Goal: Task Accomplishment & Management: Manage account settings

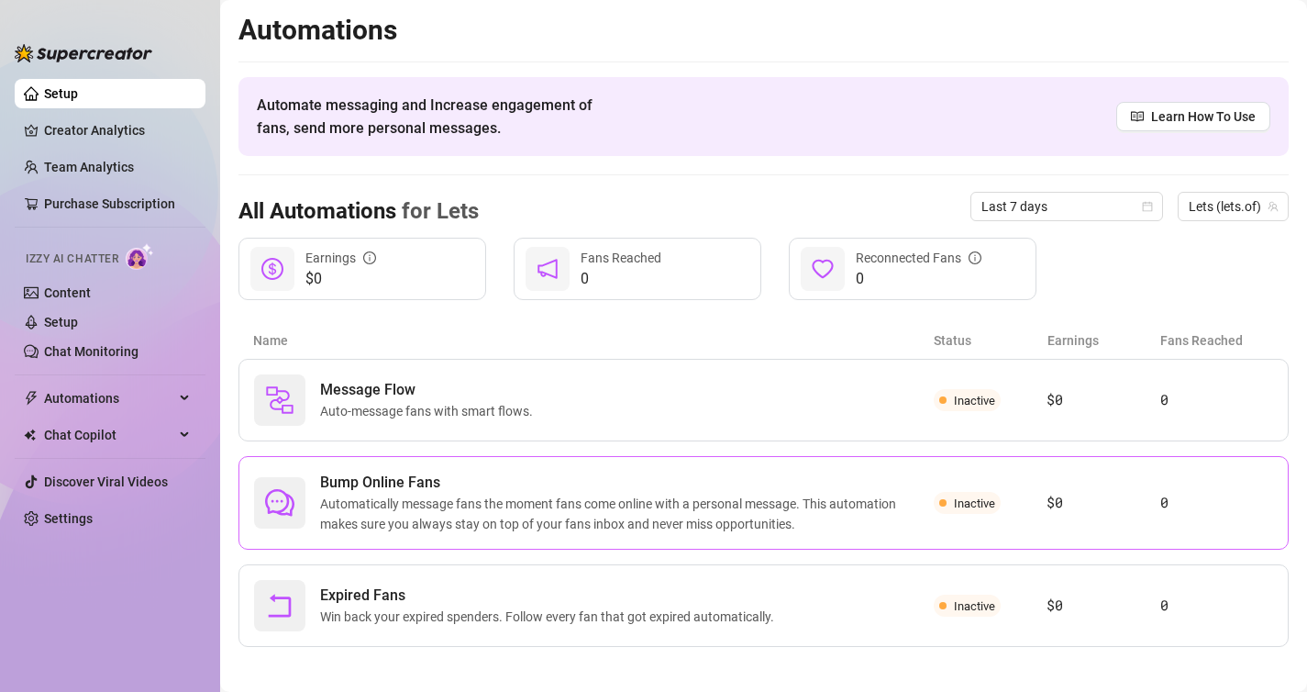
click at [814, 514] on span "Automatically message fans the moment fans come online with a personal message.…" at bounding box center [627, 513] width 614 height 40
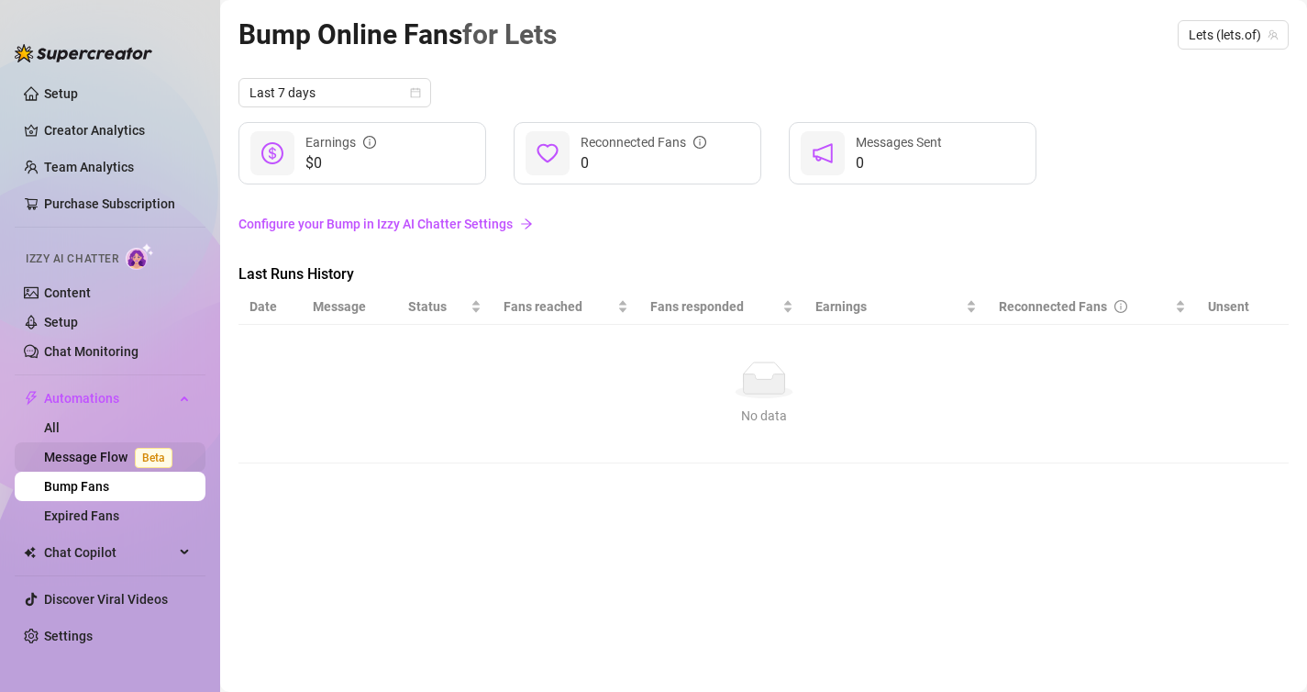
click at [76, 460] on link "Message Flow Beta" at bounding box center [112, 456] width 136 height 15
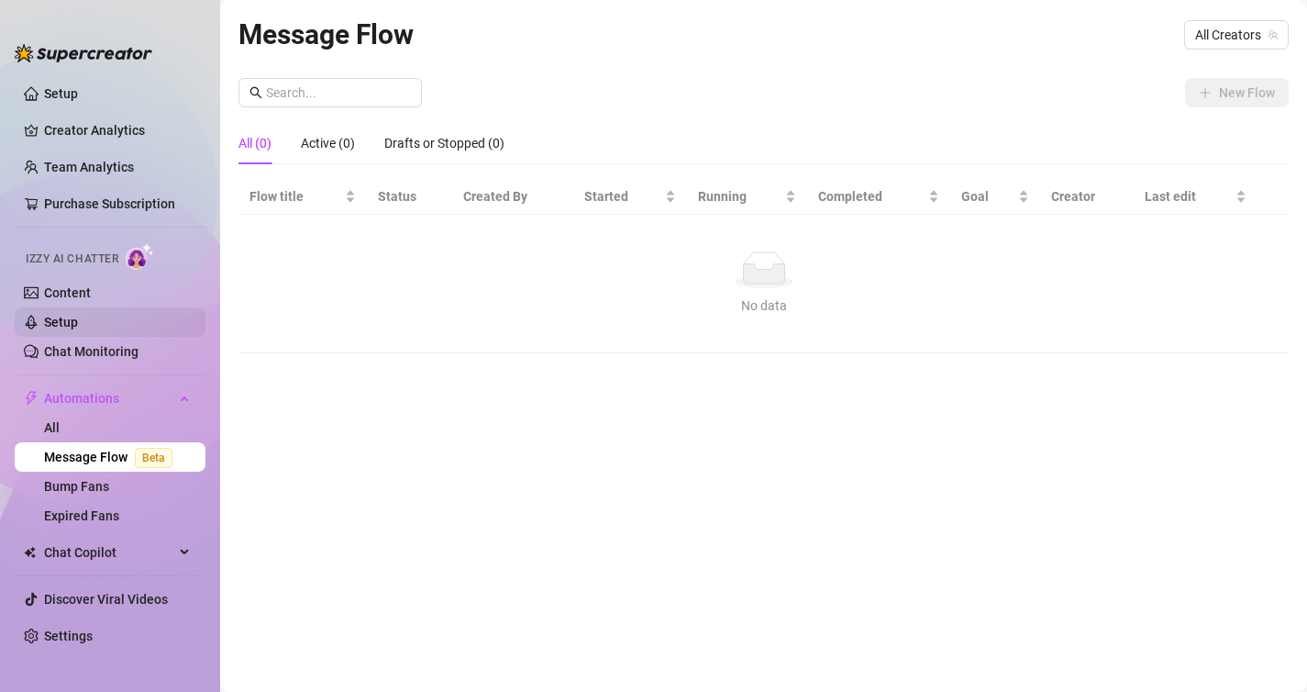
click at [77, 324] on link "Setup" at bounding box center [61, 322] width 34 height 15
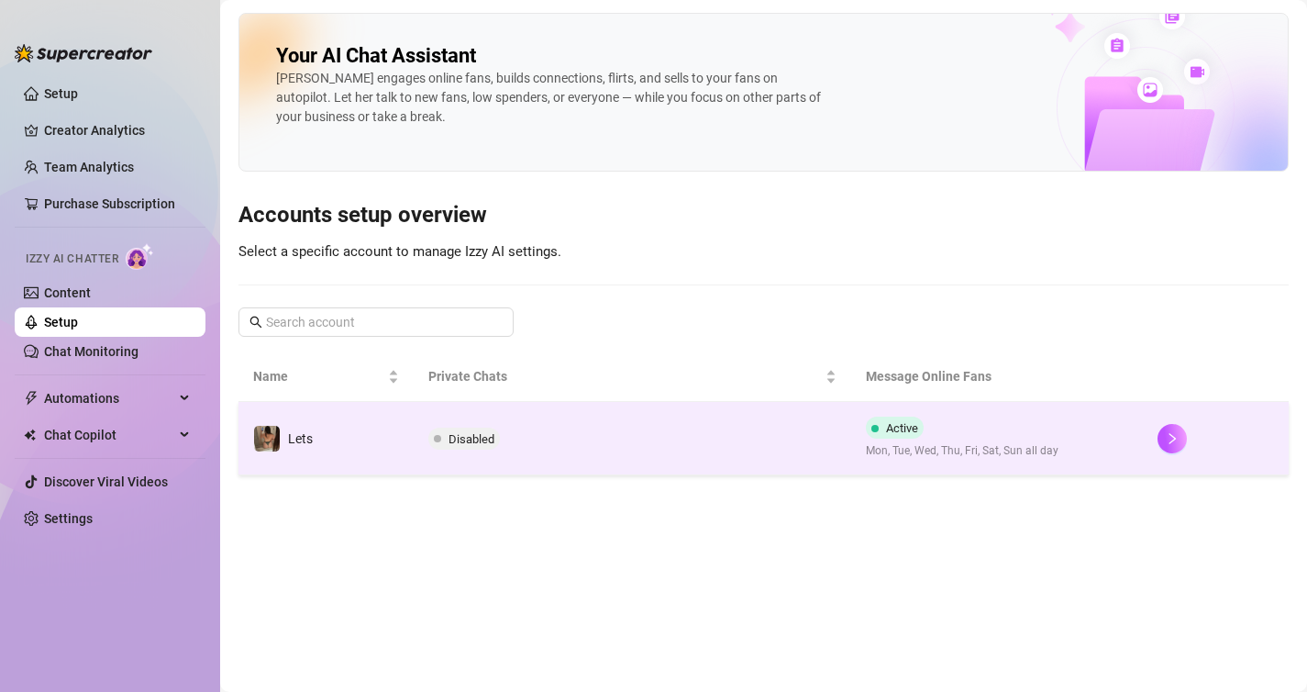
click at [478, 442] on span "Disabled" at bounding box center [472, 439] width 46 height 14
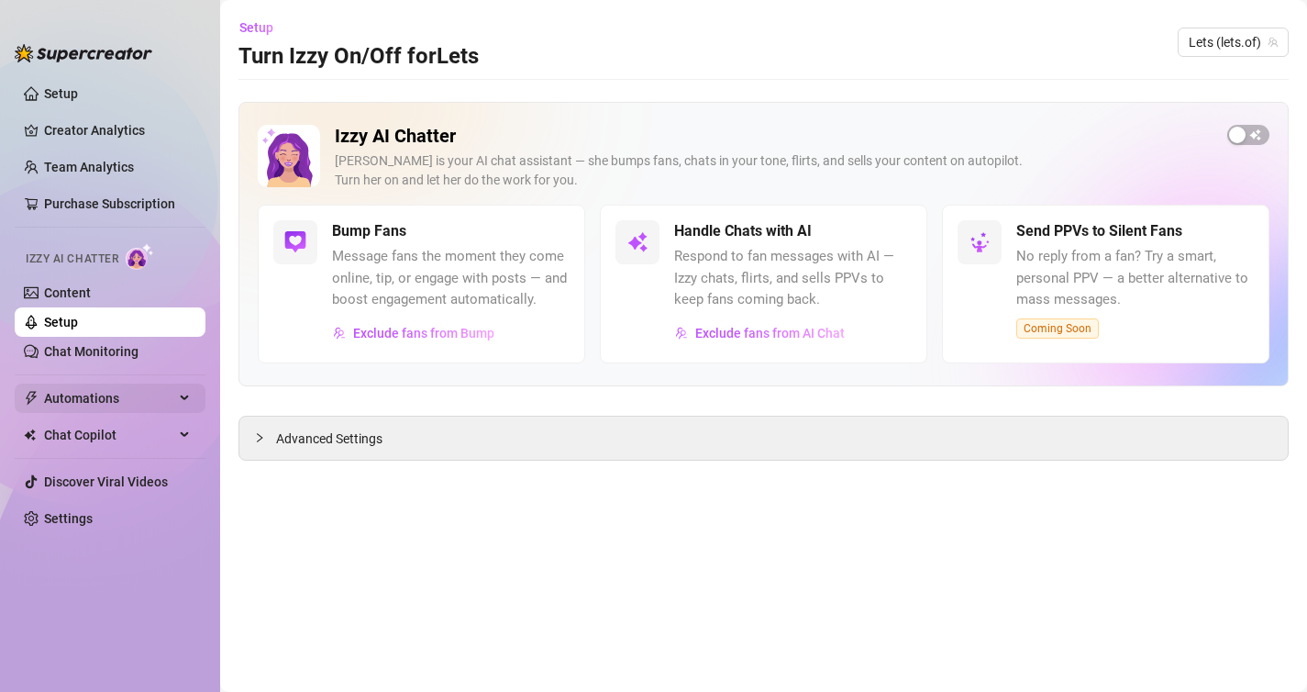
click at [173, 398] on span "Automations" at bounding box center [109, 397] width 130 height 29
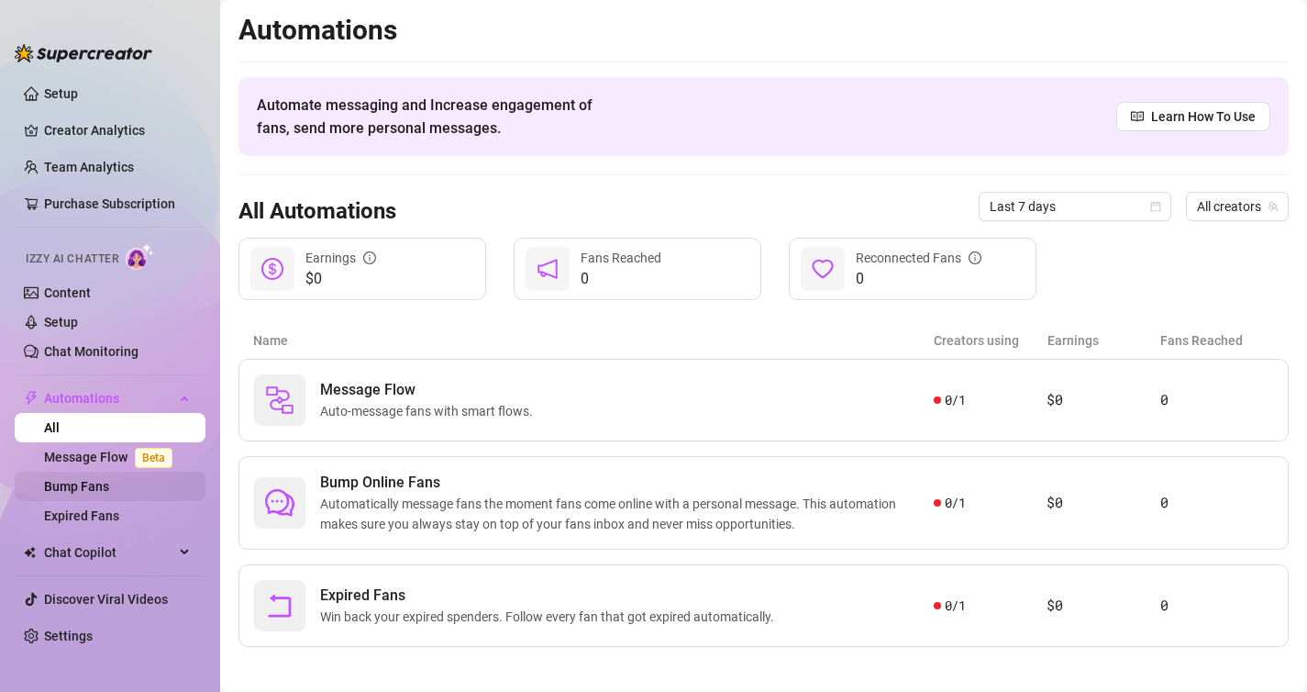
click at [109, 481] on link "Bump Fans" at bounding box center [76, 486] width 65 height 15
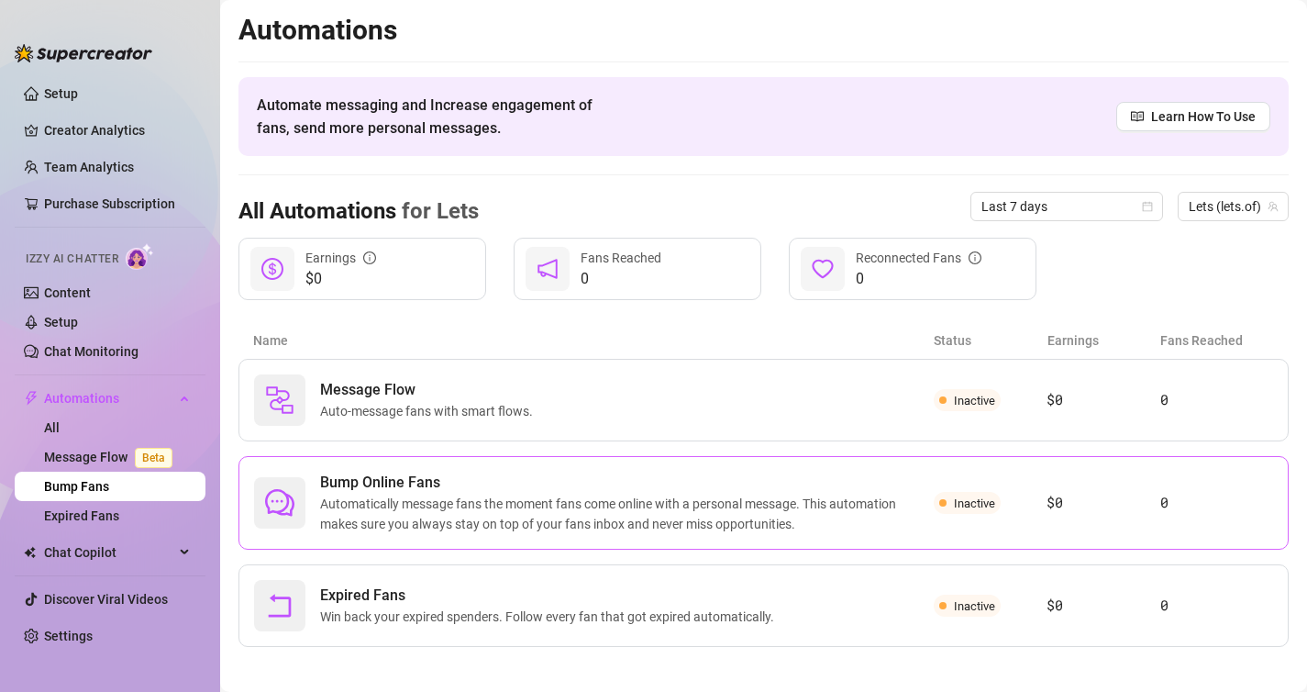
click at [441, 478] on span "Bump Online Fans" at bounding box center [627, 482] width 614 height 22
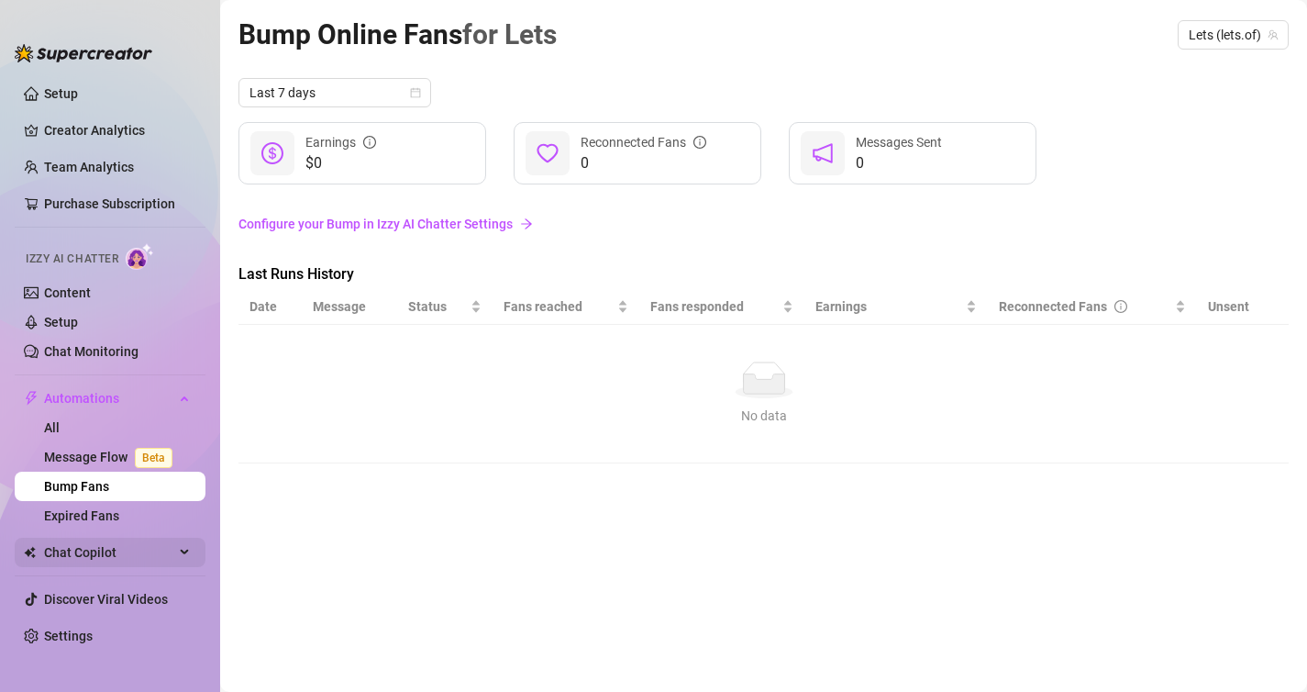
click at [194, 546] on div "Chat Copilot" at bounding box center [110, 551] width 191 height 29
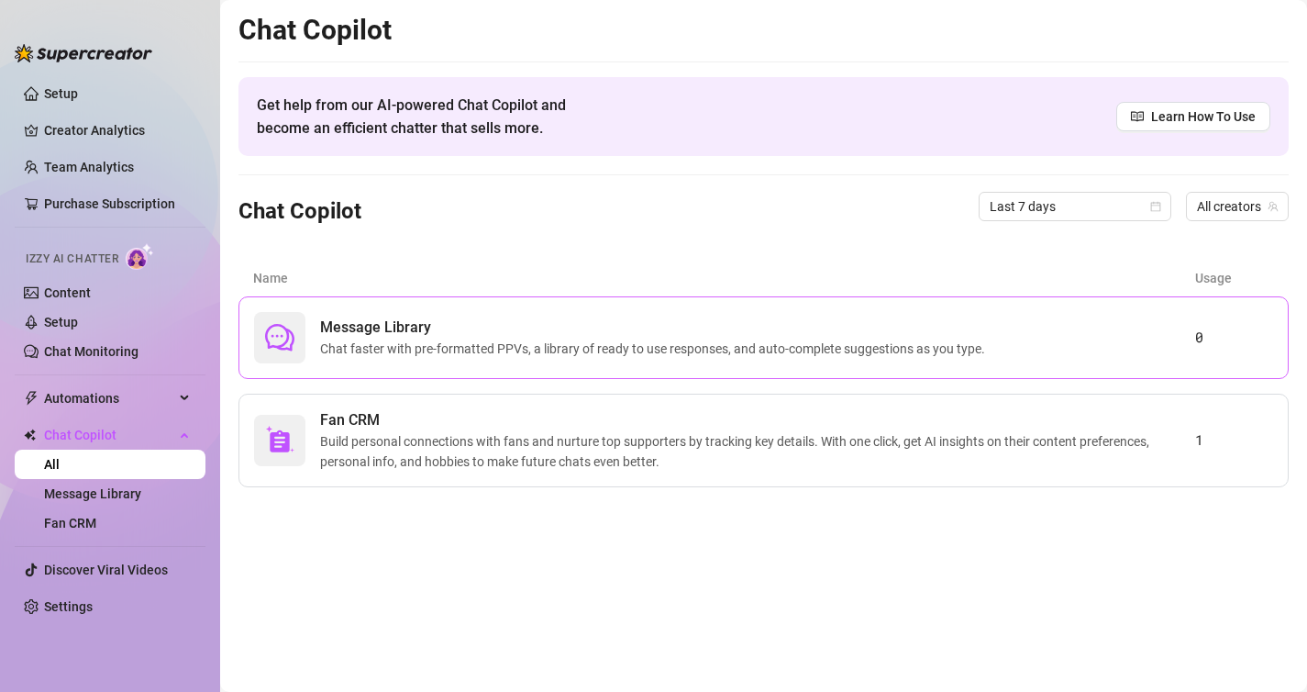
click at [393, 350] on span "Chat faster with pre-formatted PPVs, a library of ready to use responses, and a…" at bounding box center [656, 348] width 672 height 20
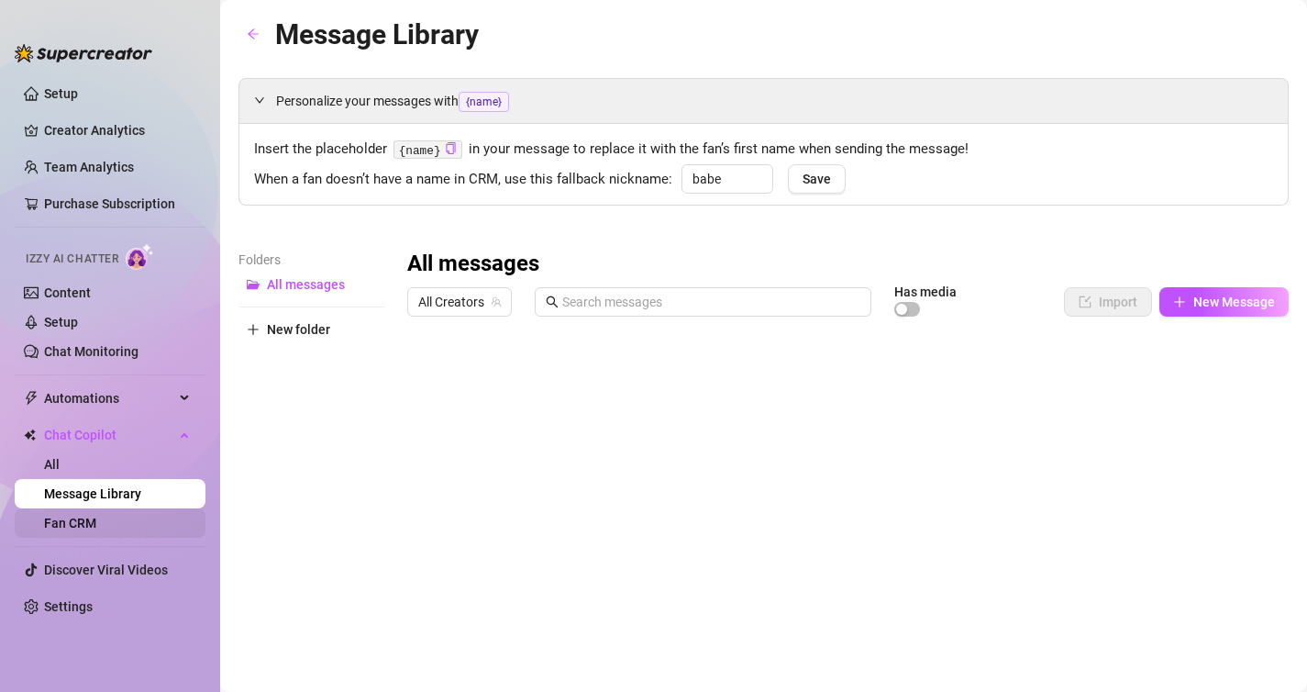
click at [86, 528] on link "Fan CRM" at bounding box center [70, 522] width 52 height 15
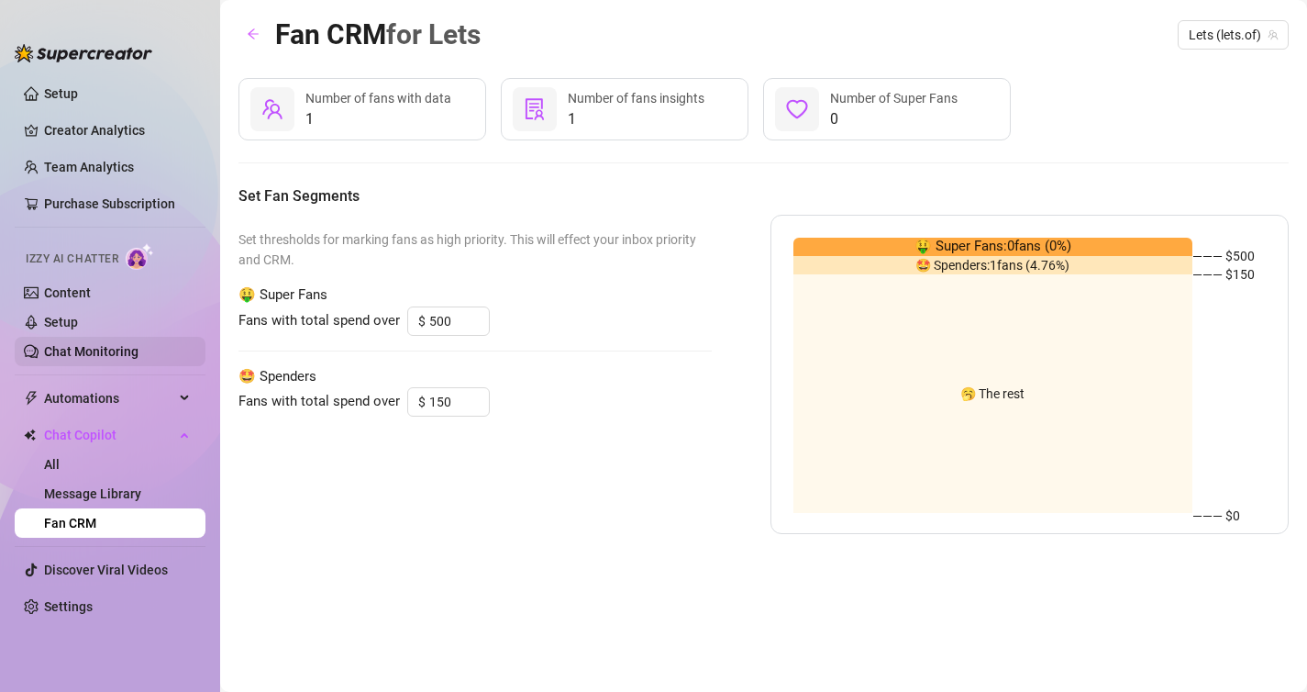
click at [82, 352] on link "Chat Monitoring" at bounding box center [91, 351] width 94 height 15
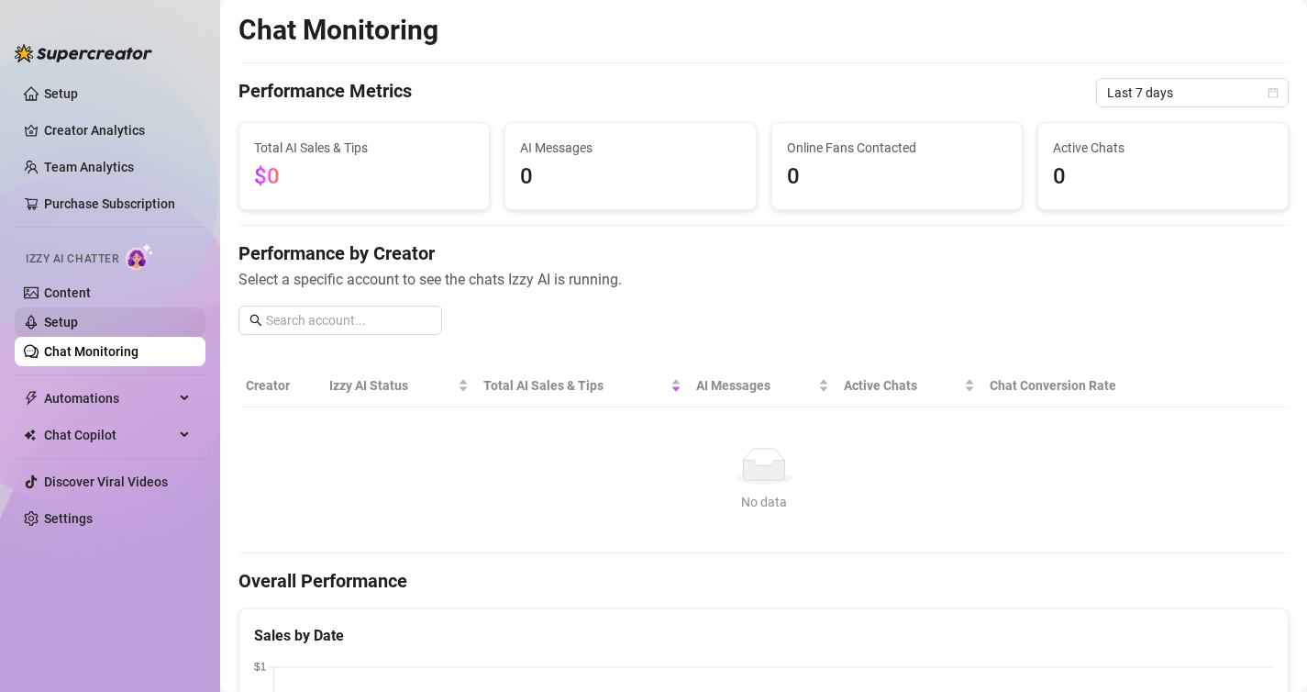
click at [78, 325] on link "Setup" at bounding box center [61, 322] width 34 height 15
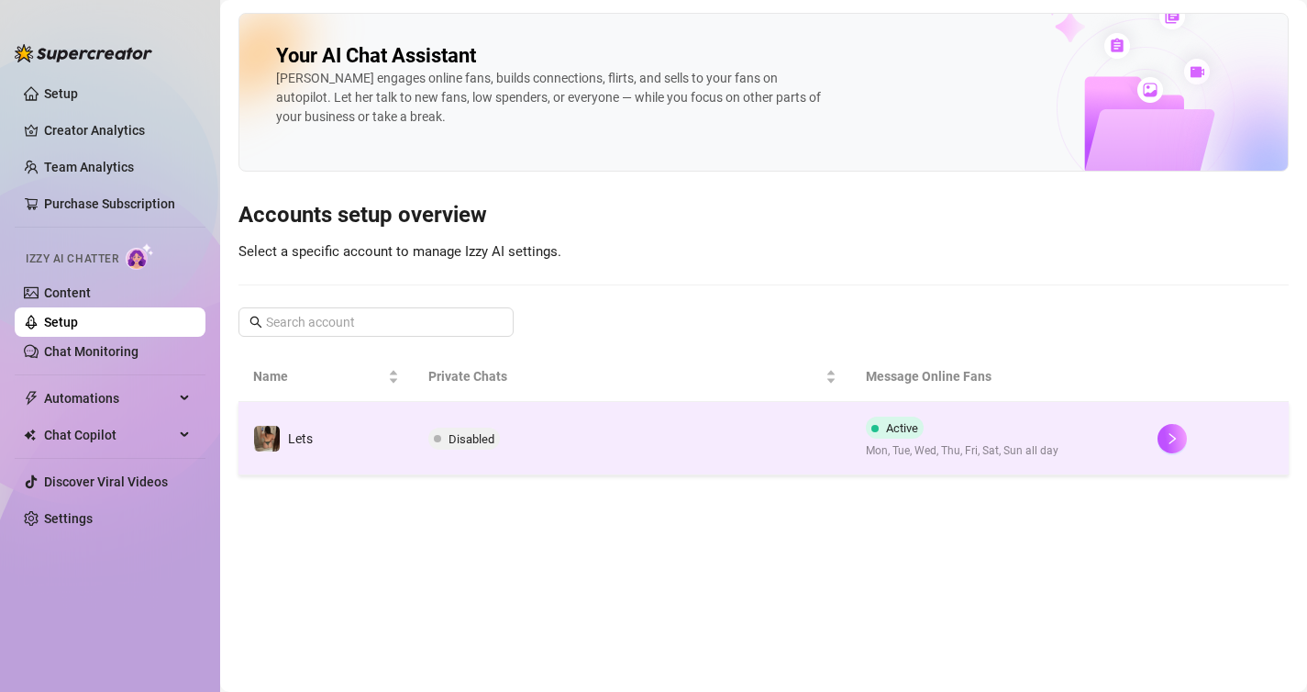
click at [925, 417] on div "Active Mon, Tue, Wed, Thu, Fri, Sat, Sun all day" at bounding box center [962, 437] width 193 height 43
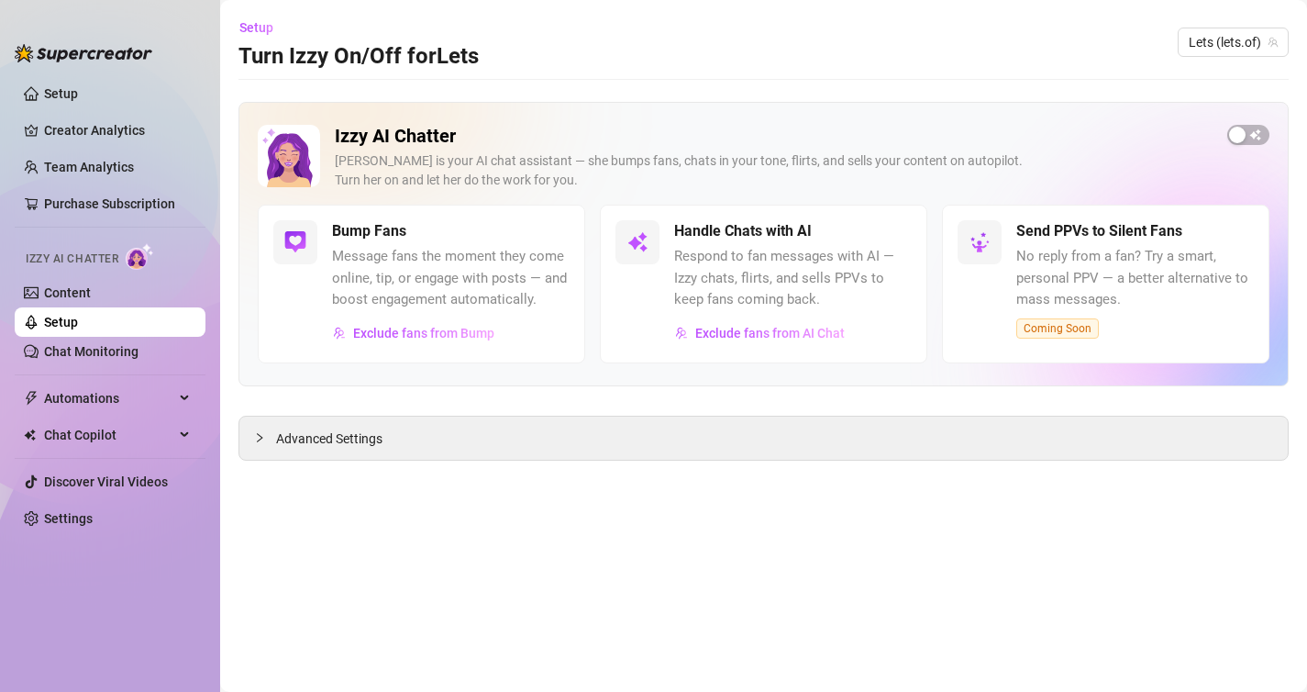
click at [387, 231] on h5 "Bump Fans" at bounding box center [369, 231] width 74 height 22
click at [1241, 140] on div "button" at bounding box center [1237, 135] width 17 height 17
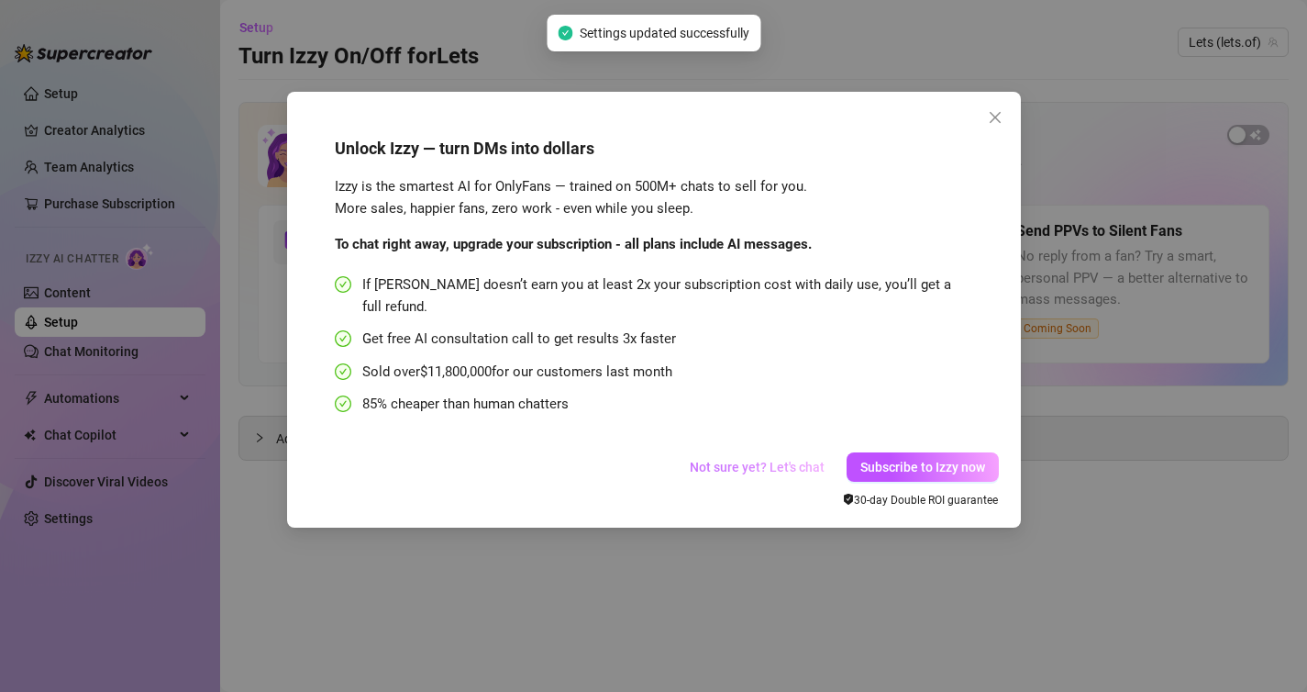
click at [782, 460] on span "Not sure yet? Let's chat" at bounding box center [757, 467] width 135 height 15
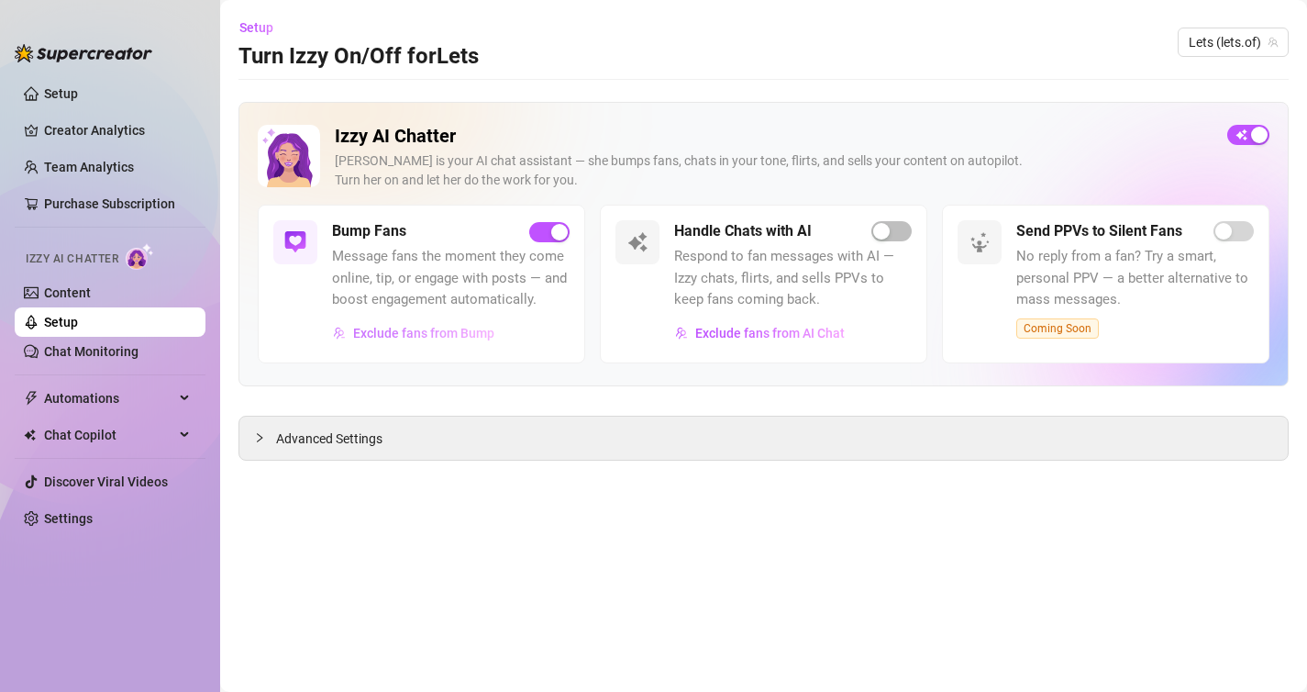
click at [379, 334] on span "Exclude fans from Bump" at bounding box center [423, 333] width 141 height 15
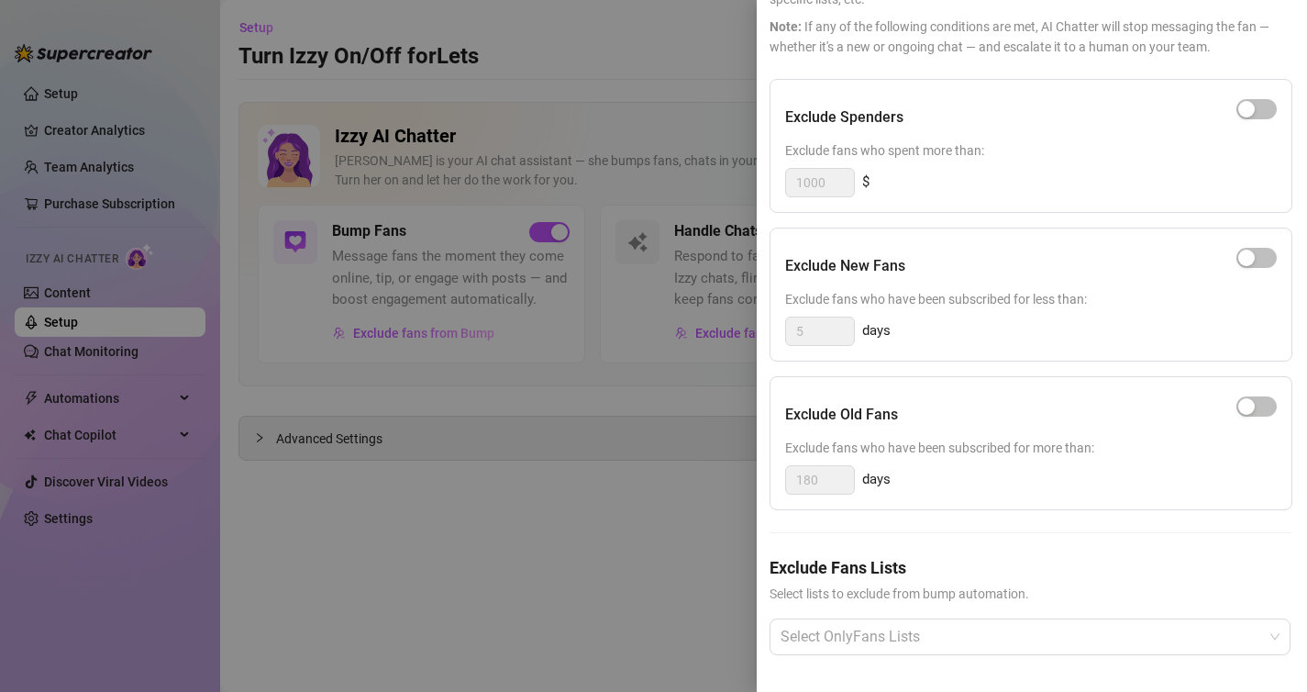
scroll to position [0, 2]
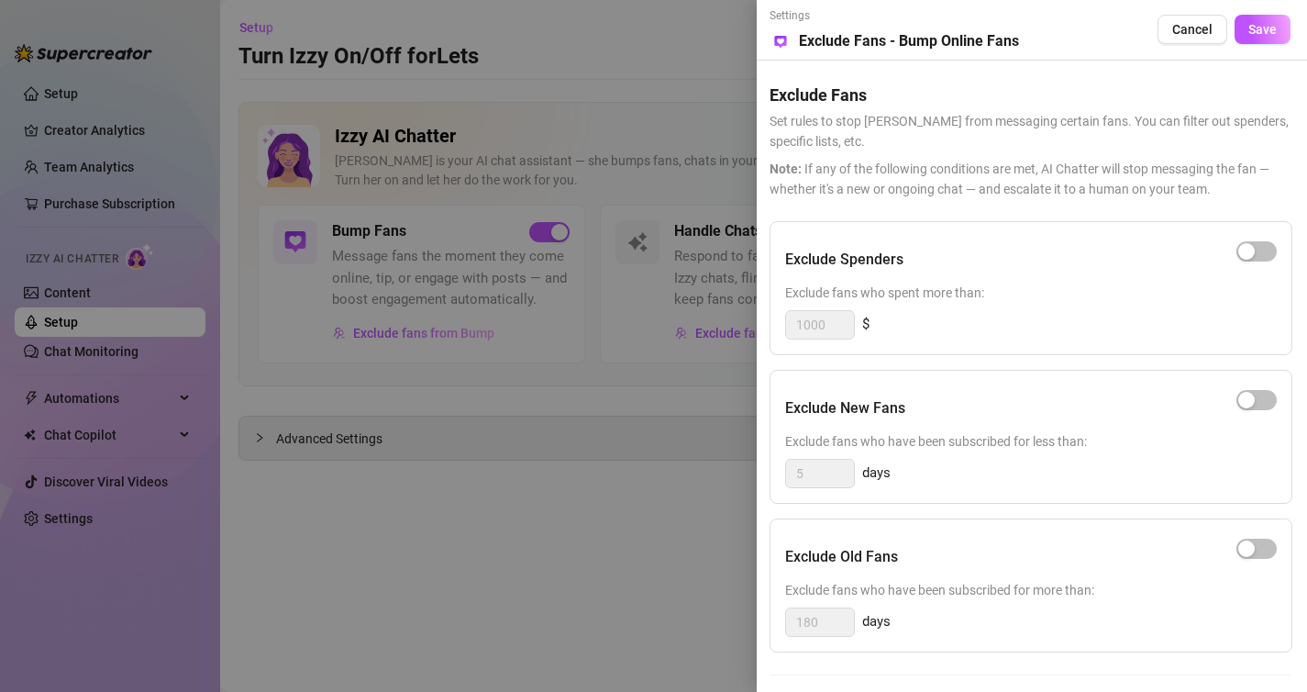
click at [569, 294] on div at bounding box center [653, 346] width 1307 height 692
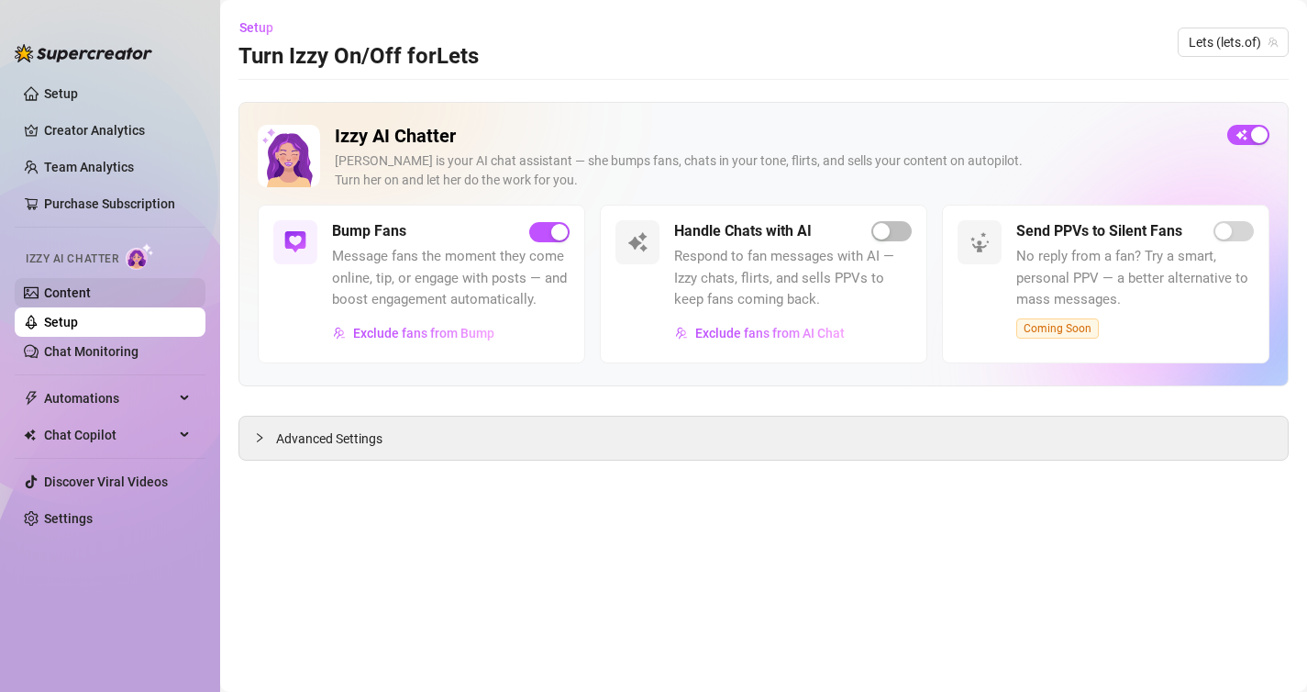
click at [50, 287] on link "Content" at bounding box center [67, 292] width 47 height 15
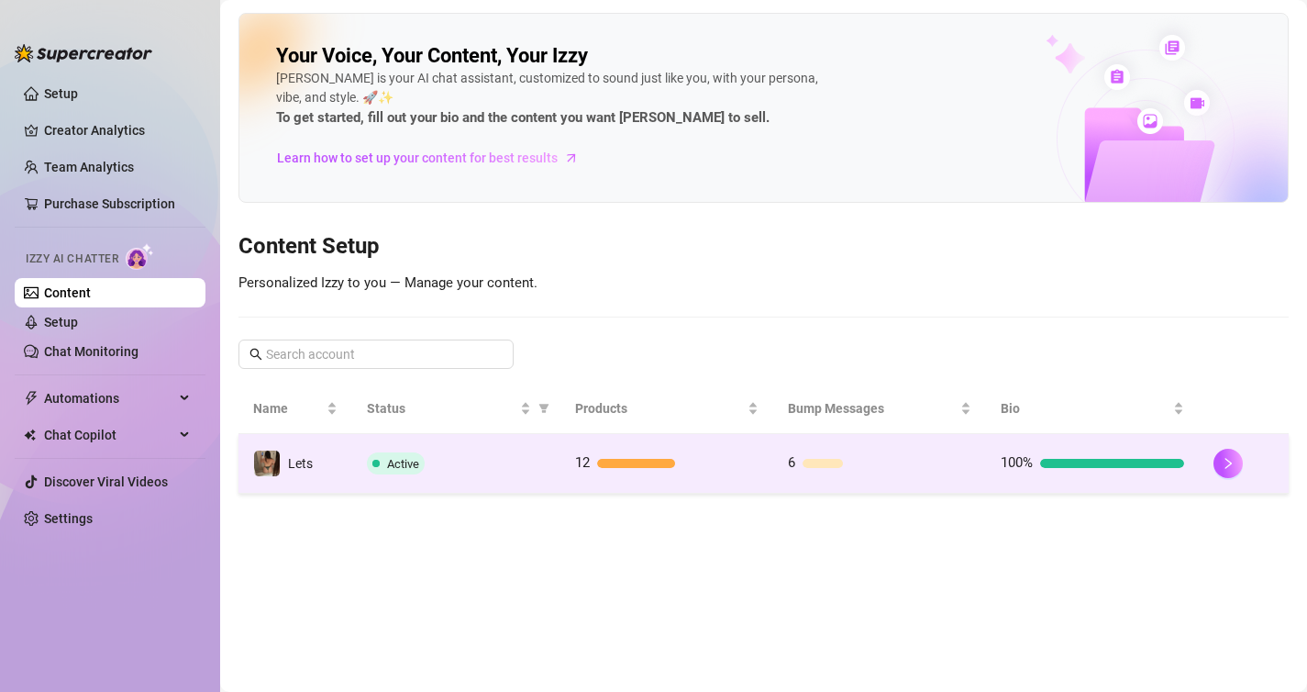
click at [313, 479] on td "Lets" at bounding box center [295, 464] width 114 height 60
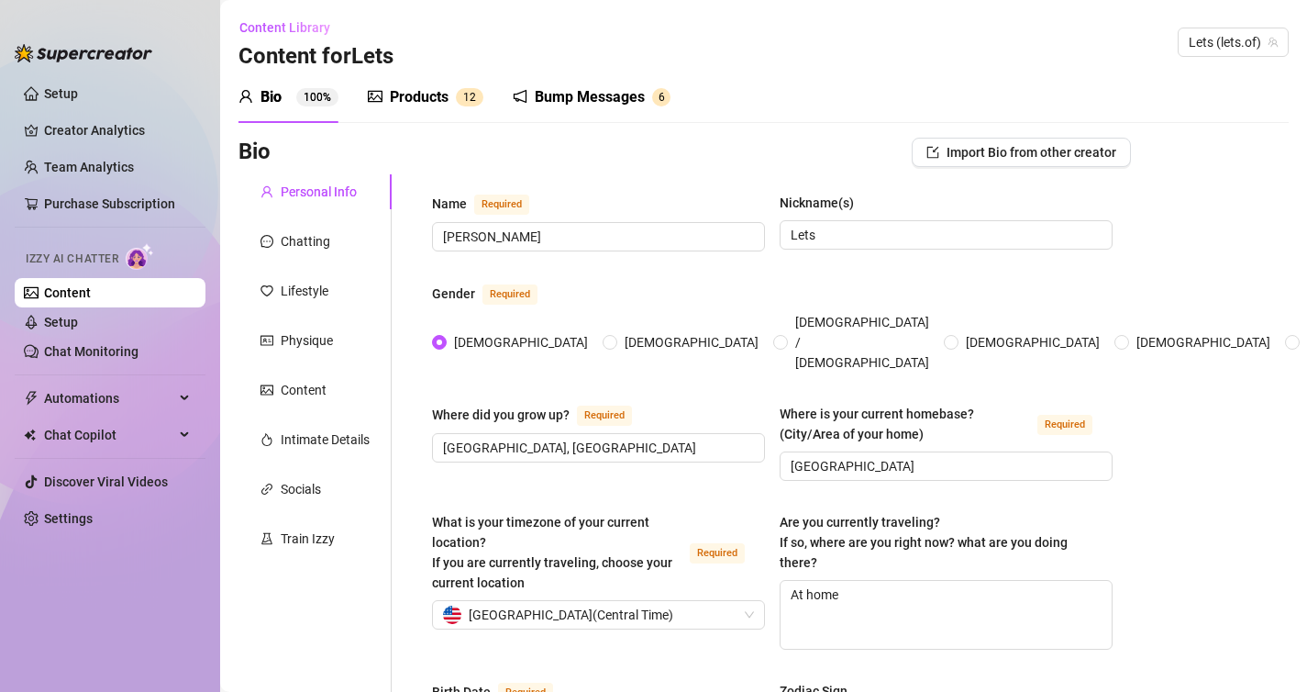
click at [566, 86] on div "Bump Messages" at bounding box center [590, 97] width 110 height 22
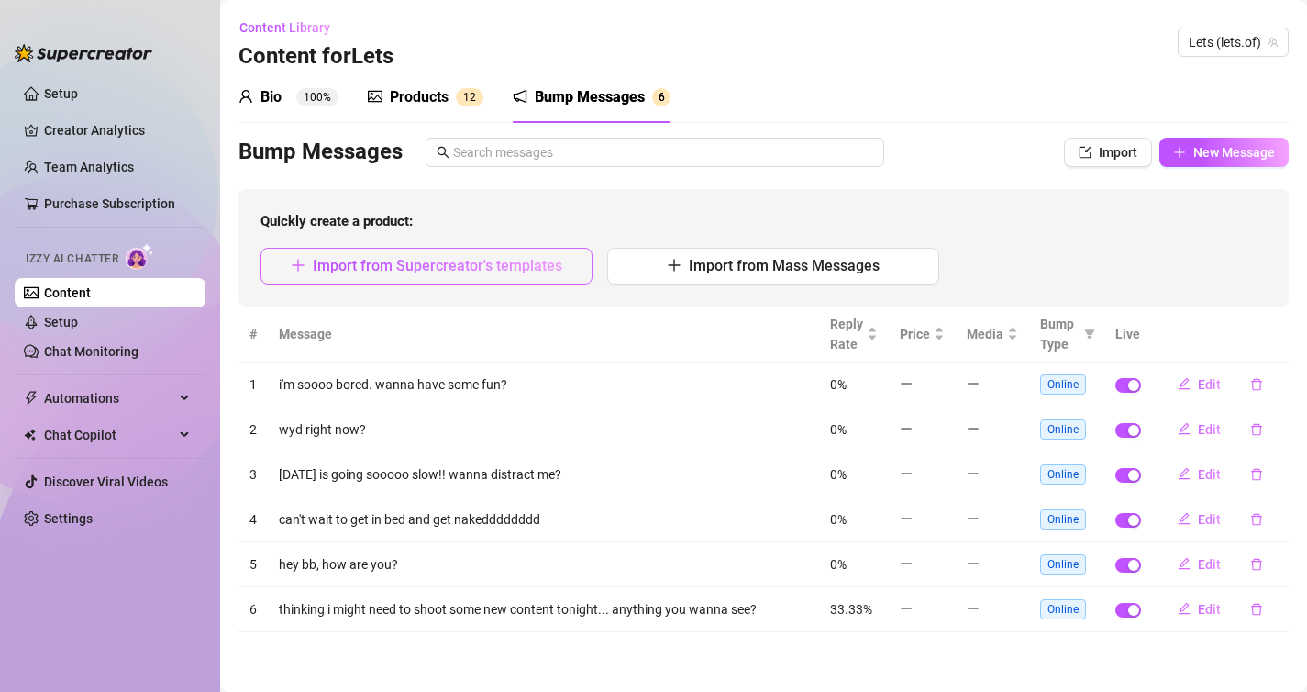
click at [502, 273] on span "Import from Supercreator's templates" at bounding box center [437, 265] width 249 height 17
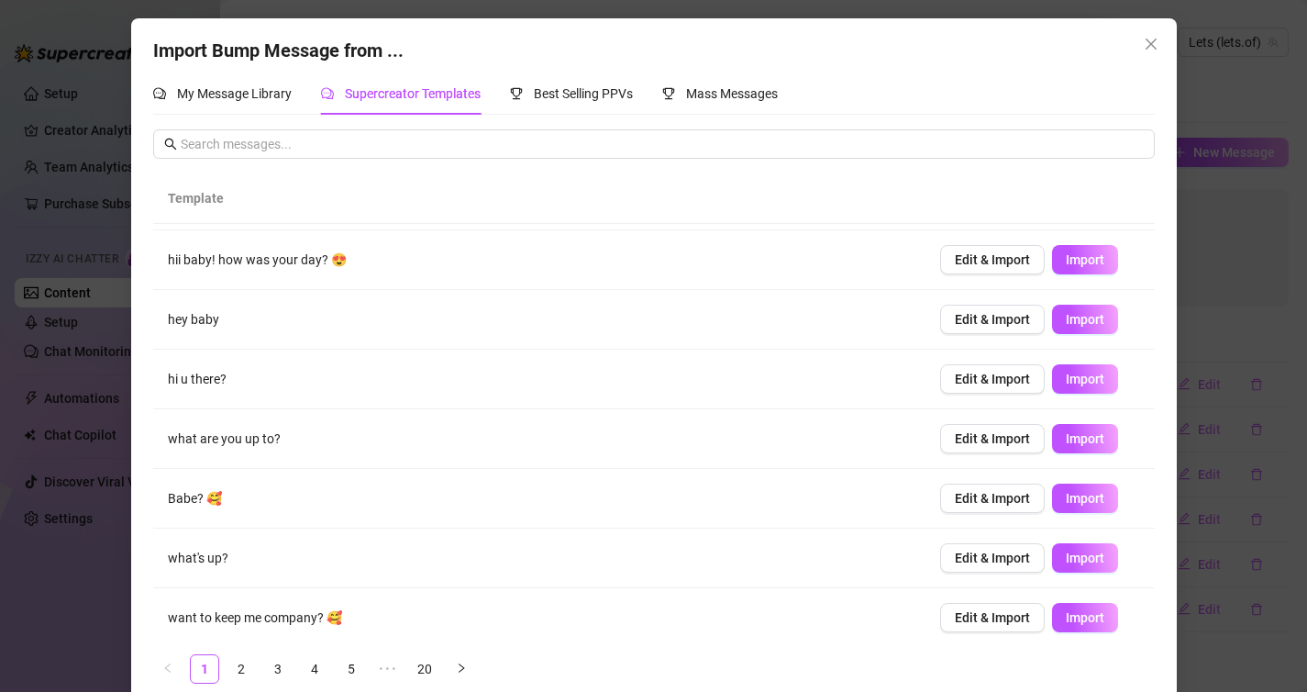
scroll to position [181, 0]
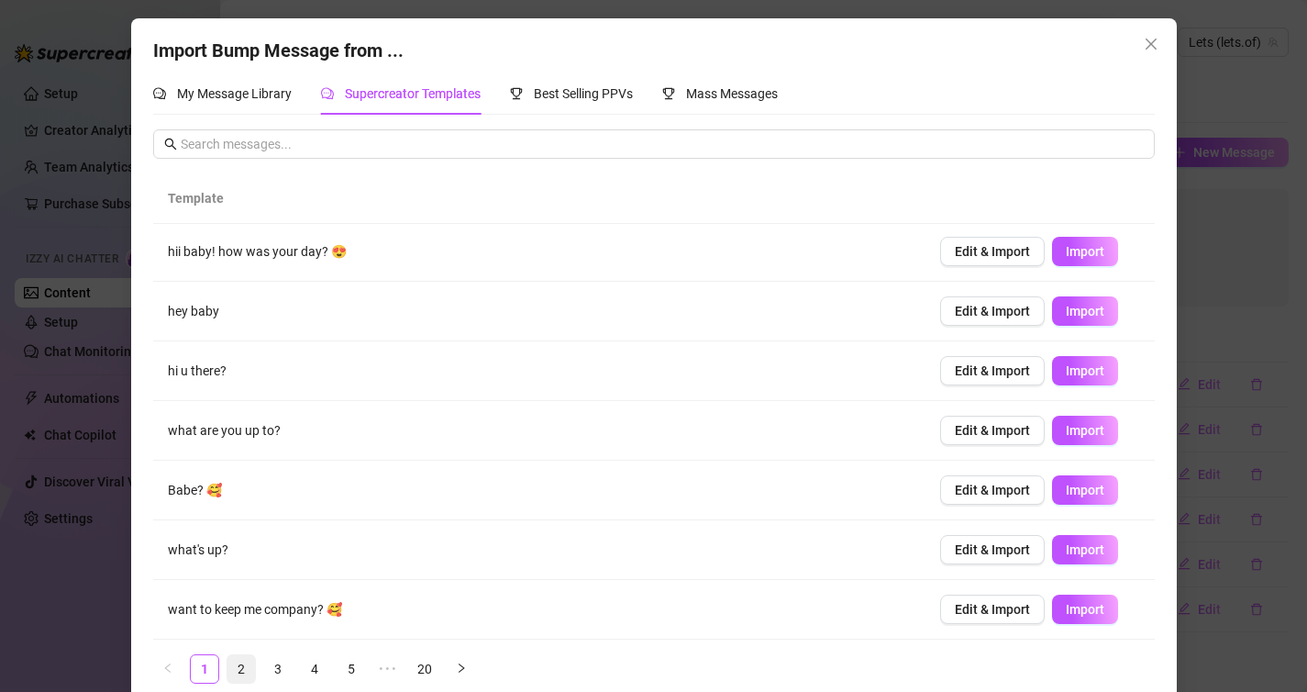
click at [247, 663] on link "2" at bounding box center [241, 669] width 28 height 28
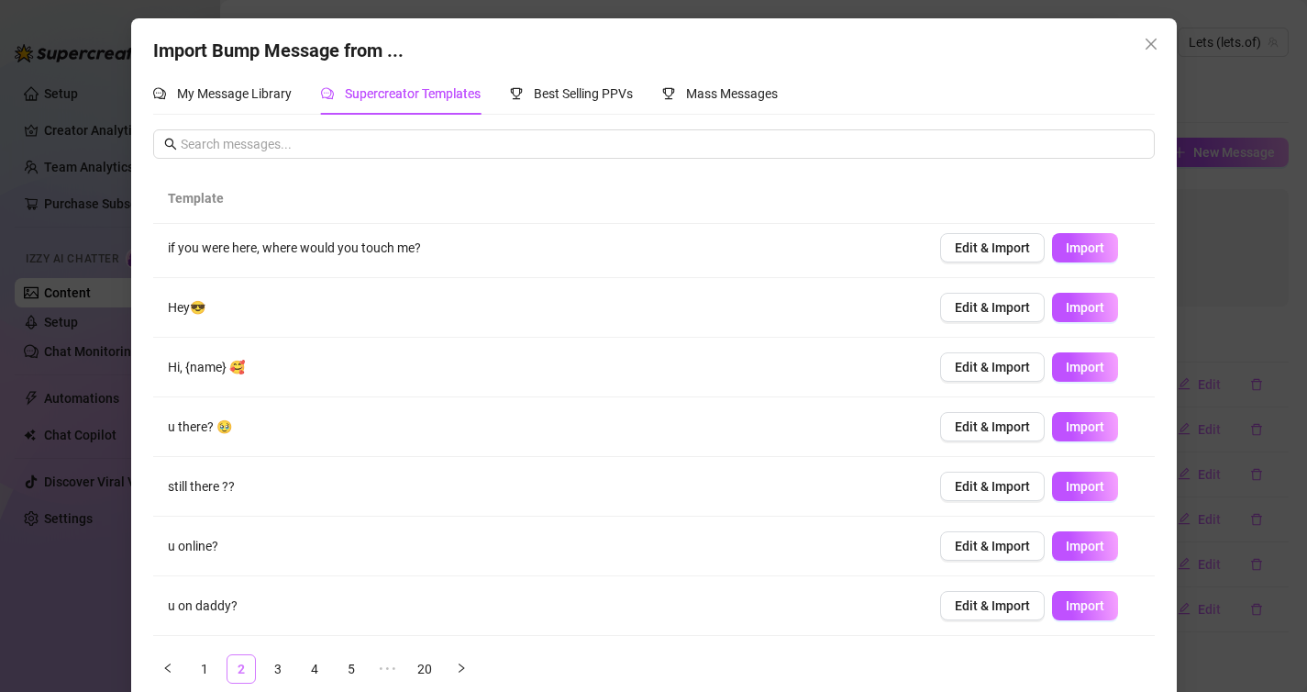
scroll to position [0, 0]
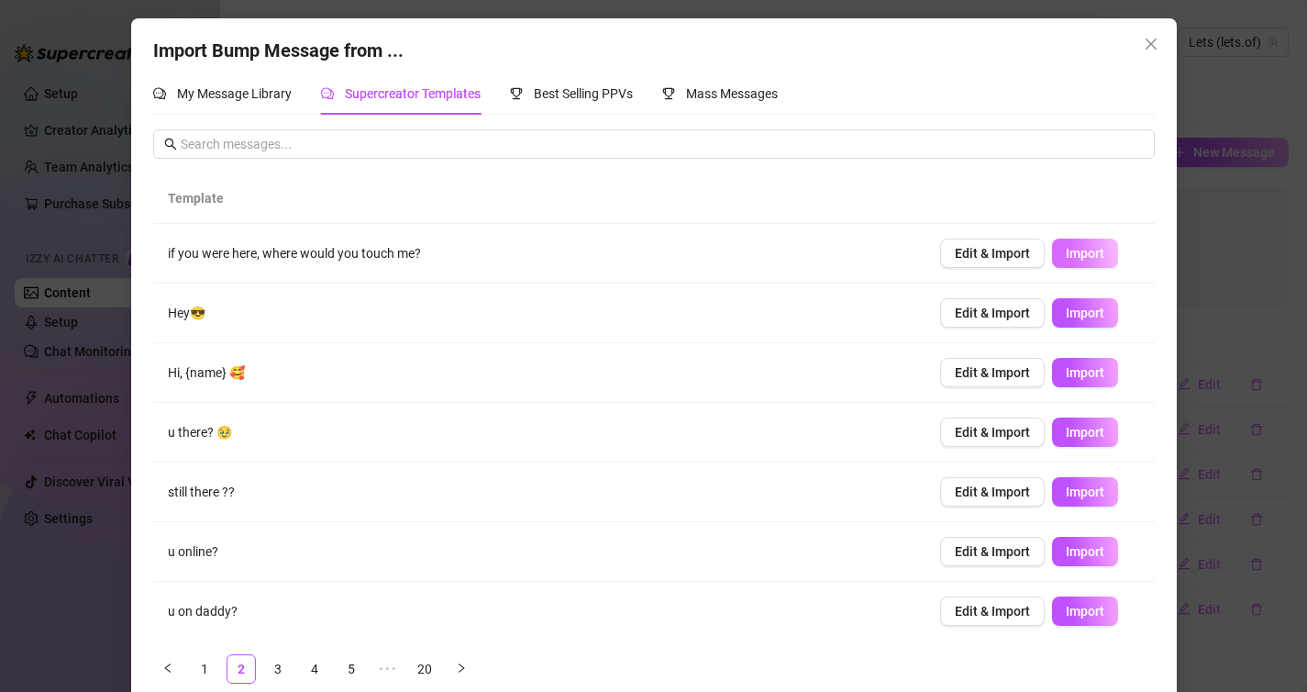
click at [1075, 257] on span "Import" at bounding box center [1085, 253] width 39 height 15
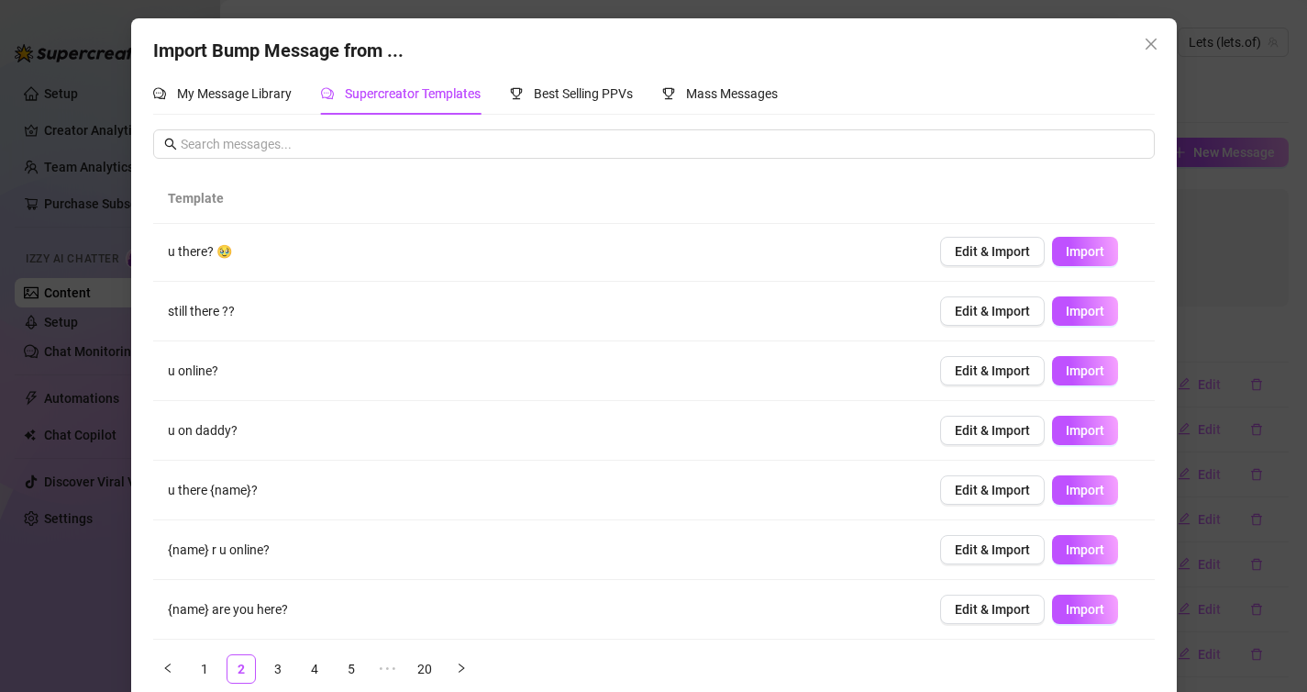
scroll to position [25, 0]
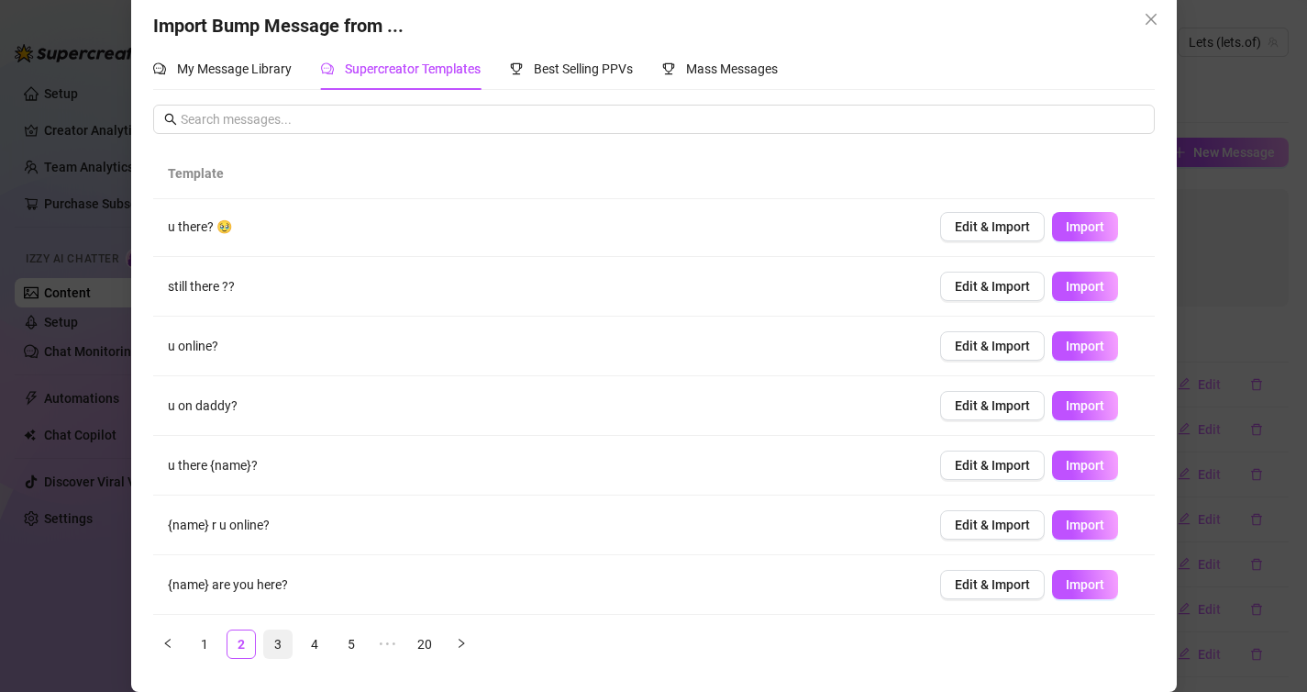
click at [280, 645] on link "3" at bounding box center [278, 644] width 28 height 28
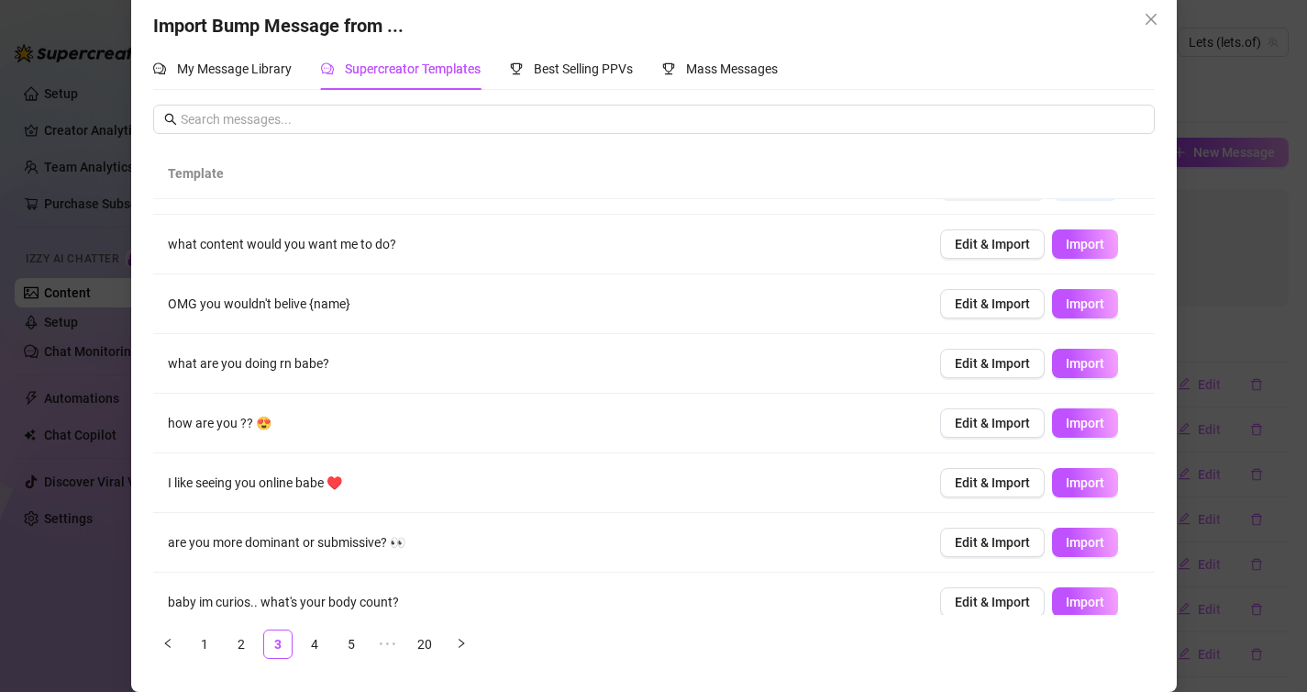
scroll to position [181, 0]
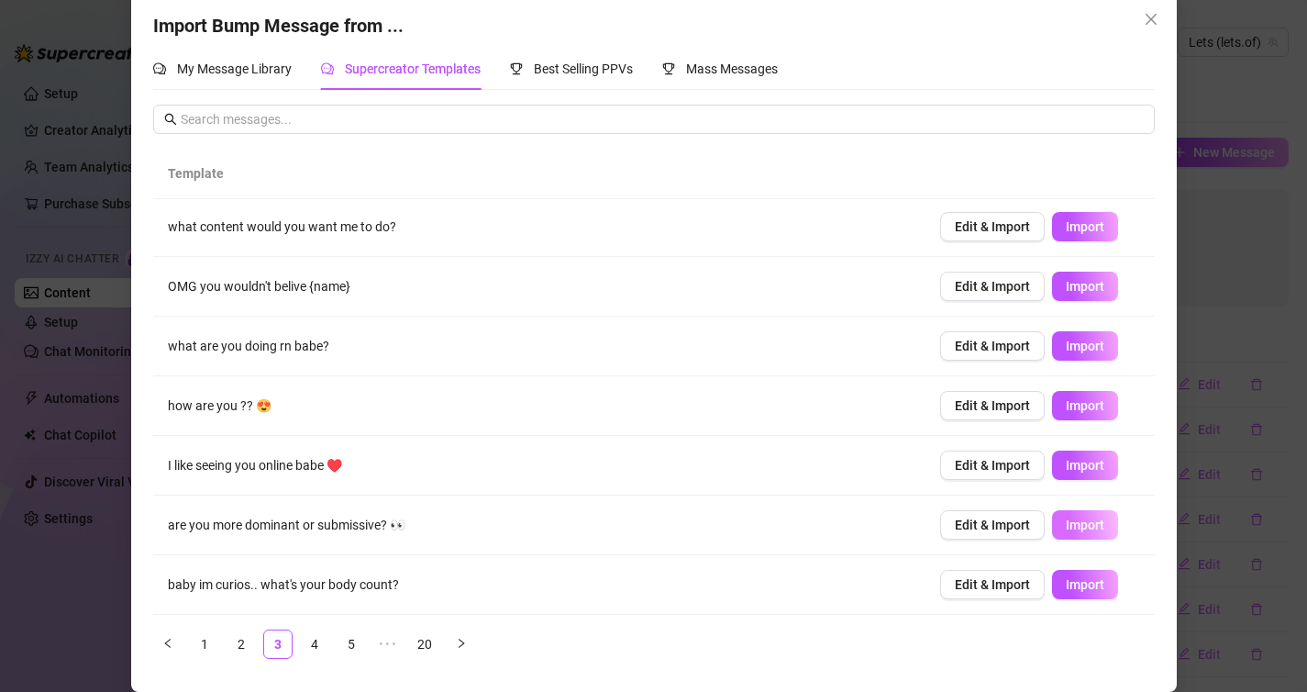
click at [1073, 522] on span "Import" at bounding box center [1085, 524] width 39 height 15
click at [314, 652] on link "4" at bounding box center [315, 644] width 28 height 28
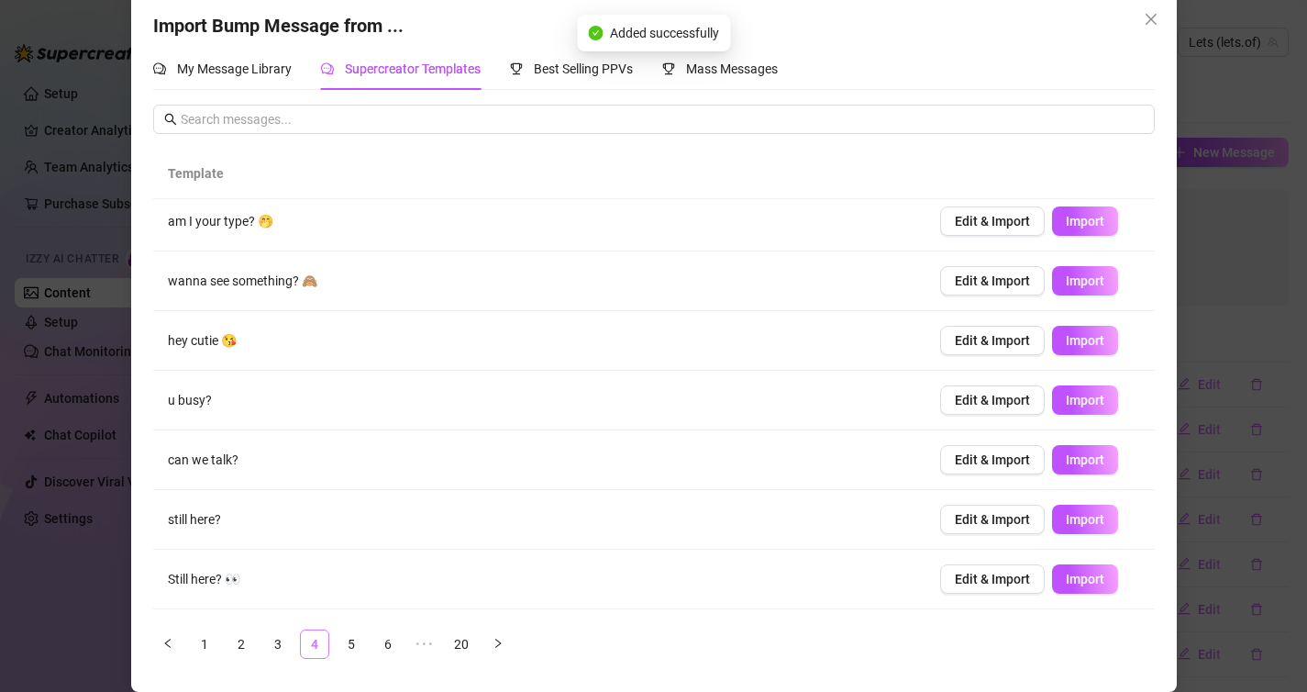
scroll to position [0, 0]
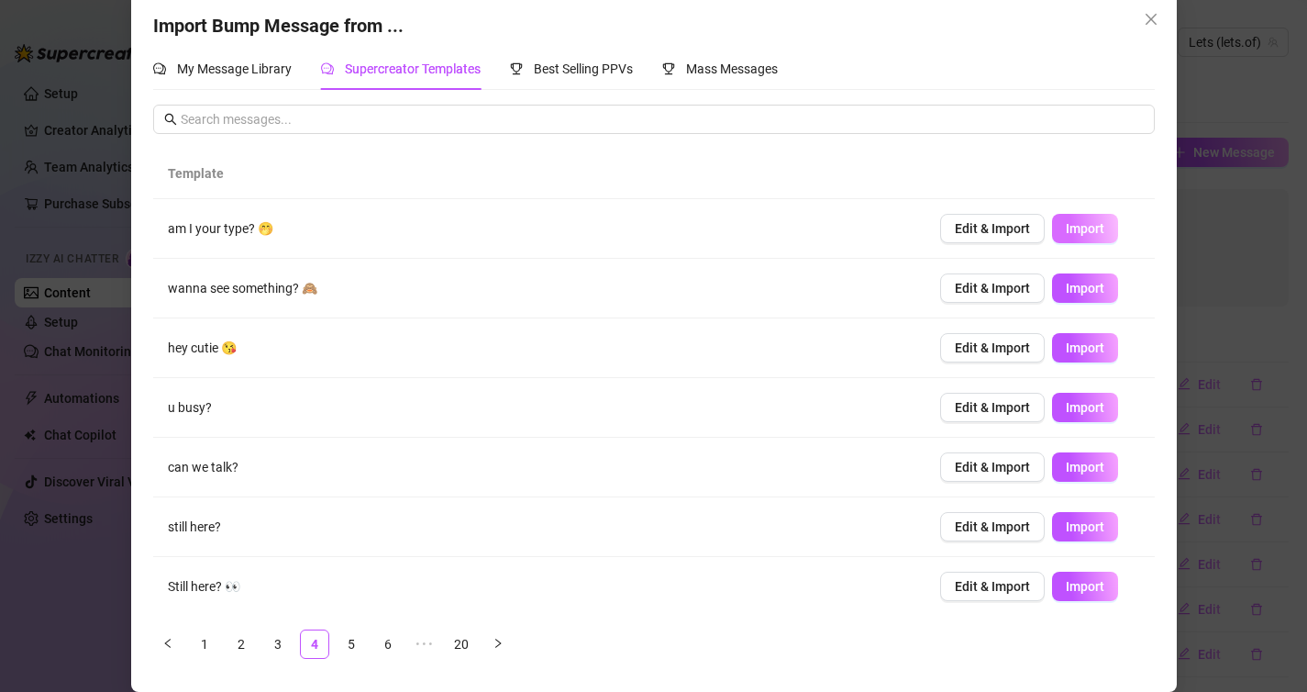
click at [1087, 226] on span "Import" at bounding box center [1085, 228] width 39 height 15
click at [1080, 283] on span "Import" at bounding box center [1085, 288] width 39 height 15
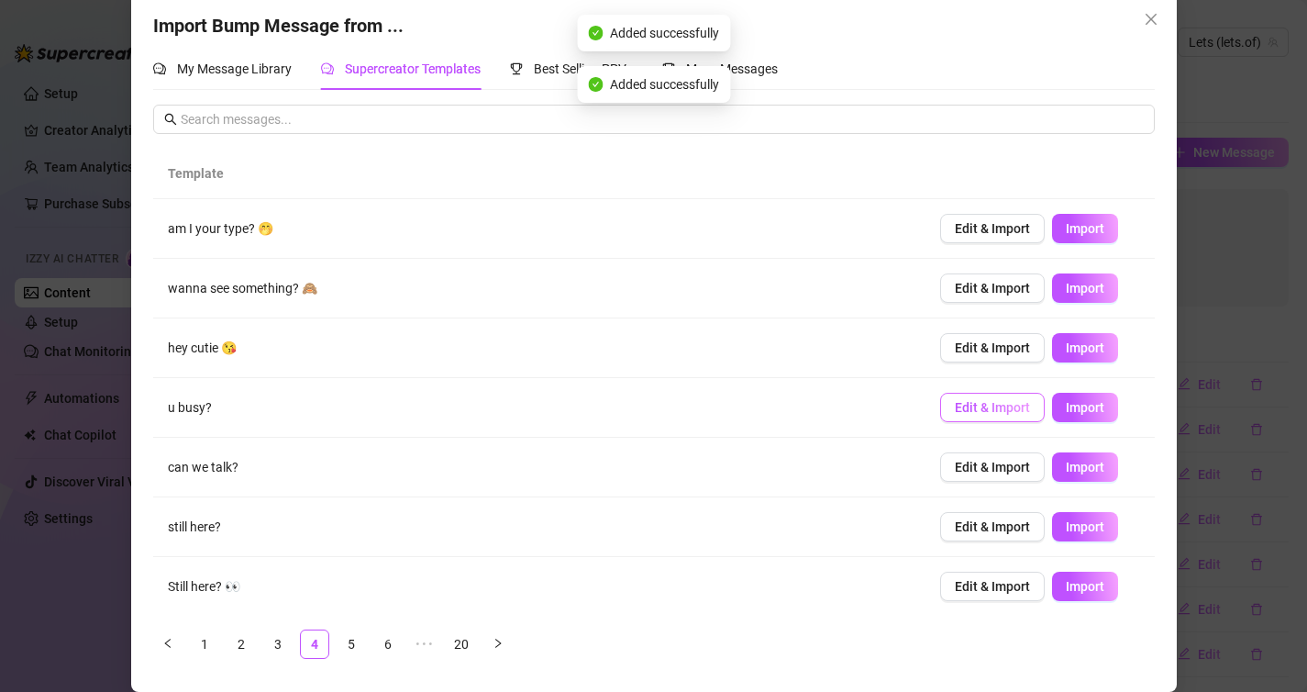
scroll to position [181, 0]
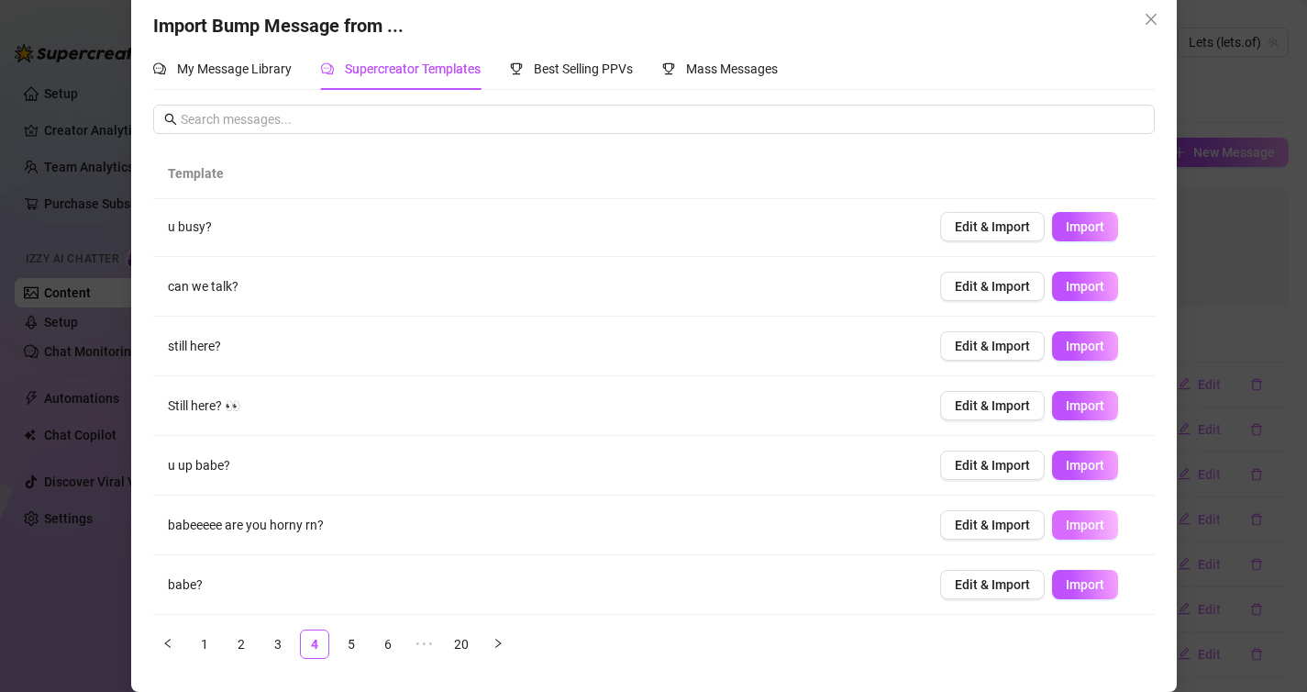
click at [1073, 524] on span "Import" at bounding box center [1085, 524] width 39 height 15
click at [352, 637] on link "5" at bounding box center [352, 644] width 28 height 28
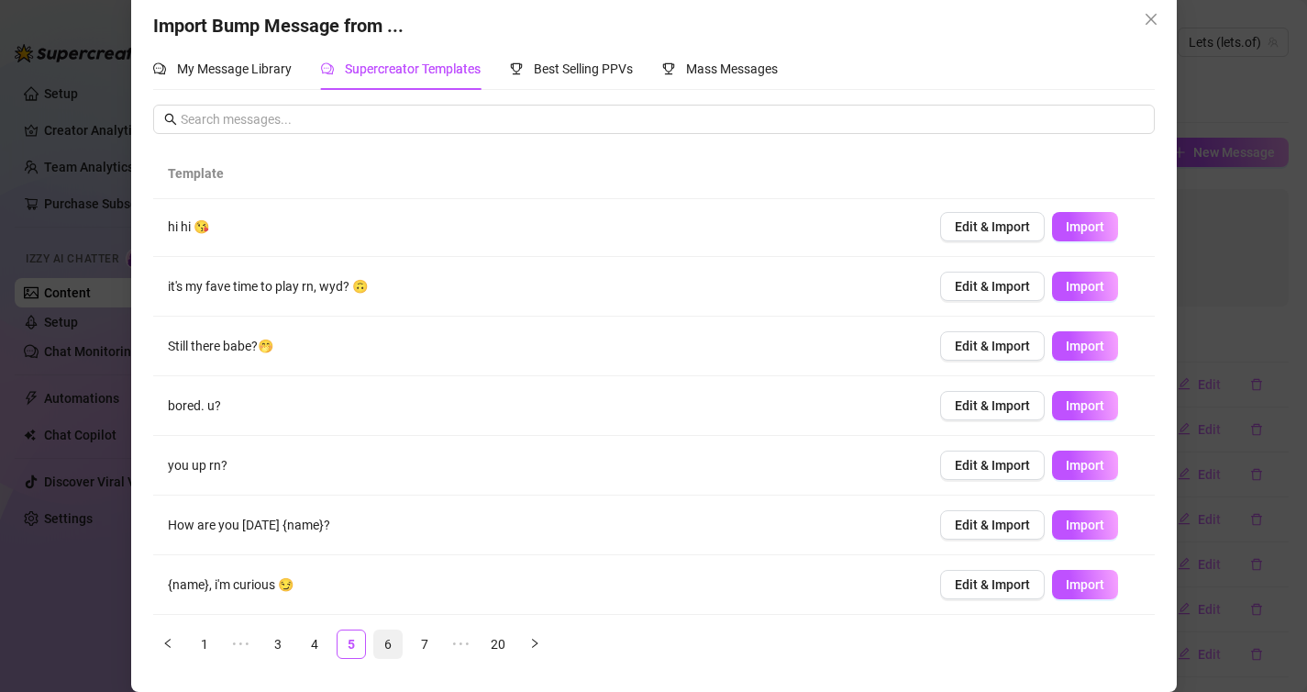
click at [391, 637] on link "6" at bounding box center [388, 644] width 28 height 28
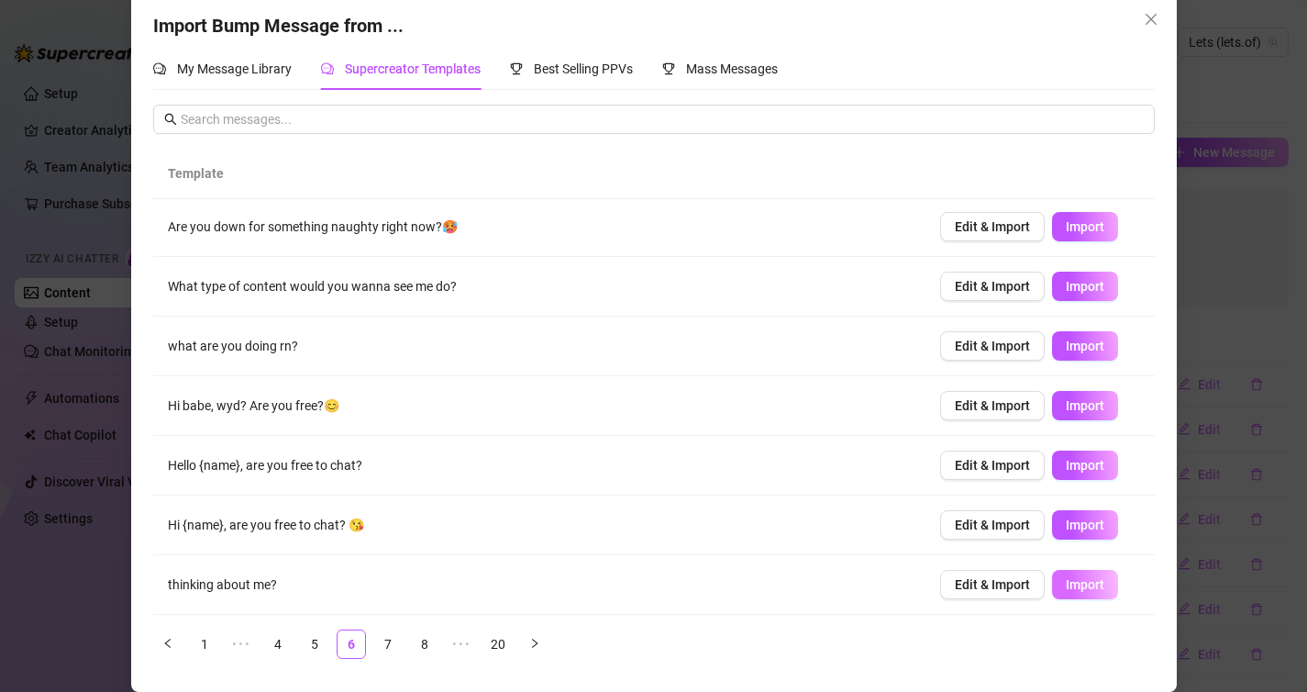
click at [1084, 578] on span "Import" at bounding box center [1085, 584] width 39 height 15
click at [539, 651] on button "button" at bounding box center [534, 643] width 29 height 29
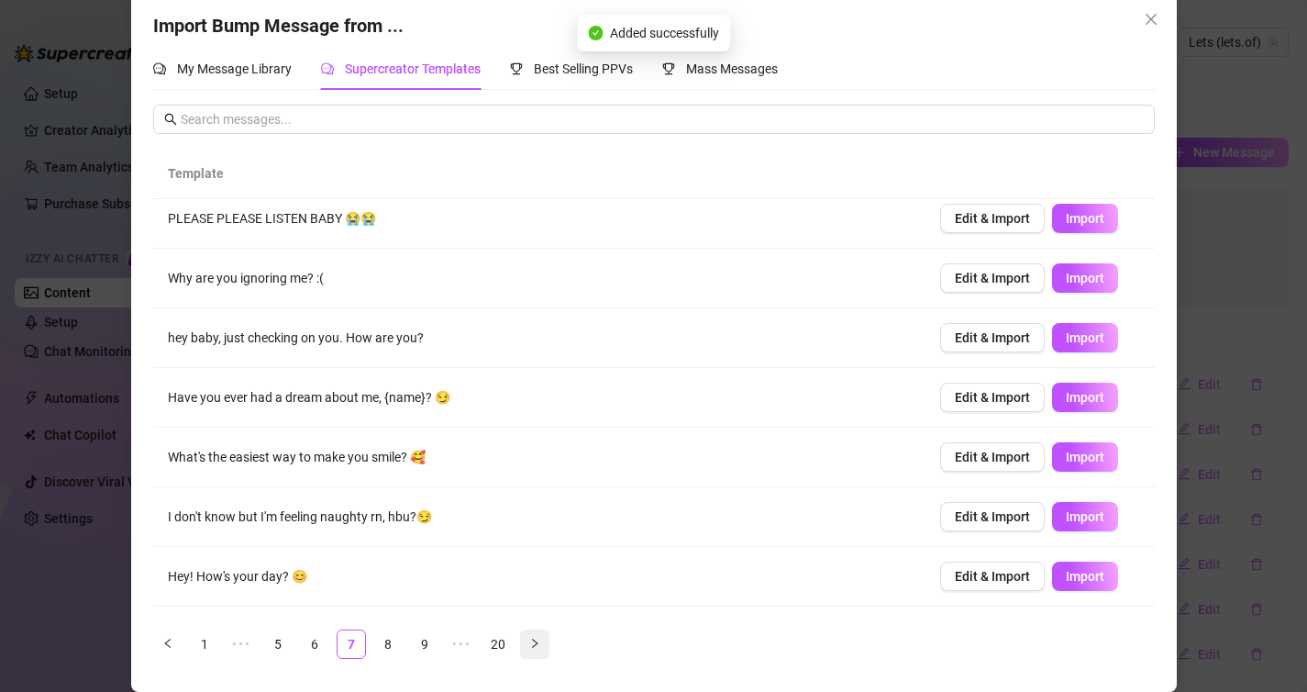
scroll to position [0, 0]
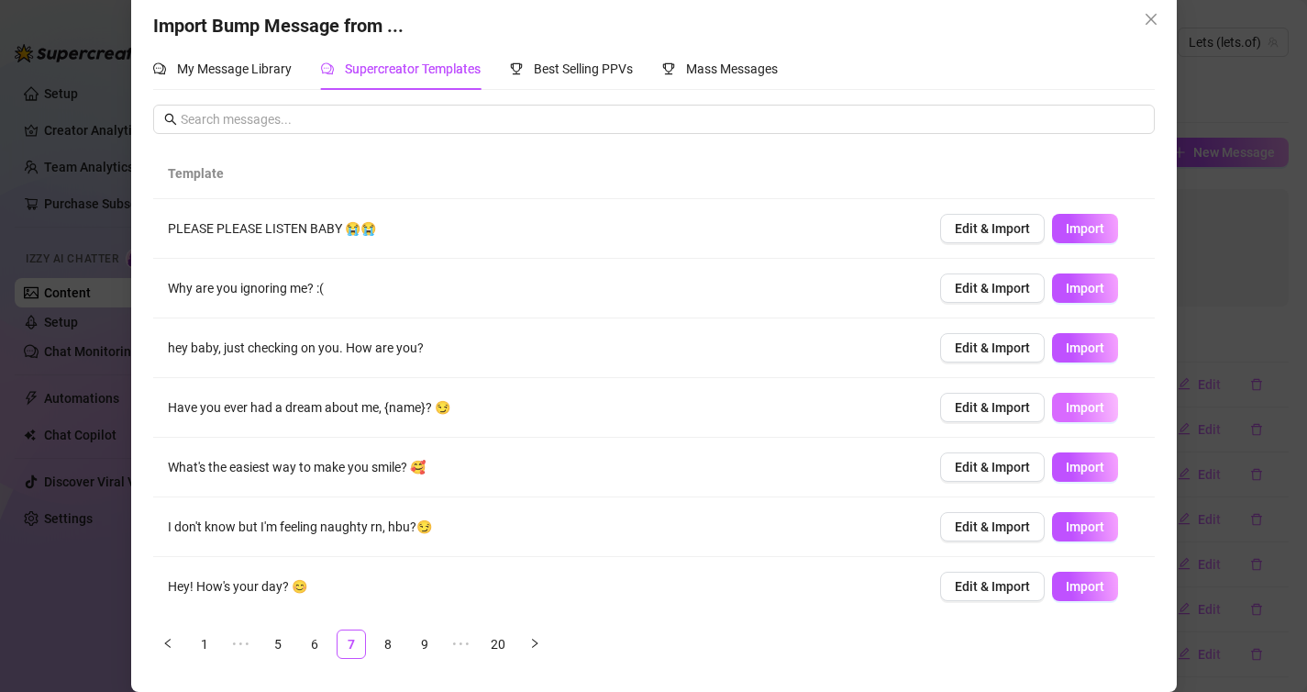
click at [1069, 399] on button "Import" at bounding box center [1085, 407] width 66 height 29
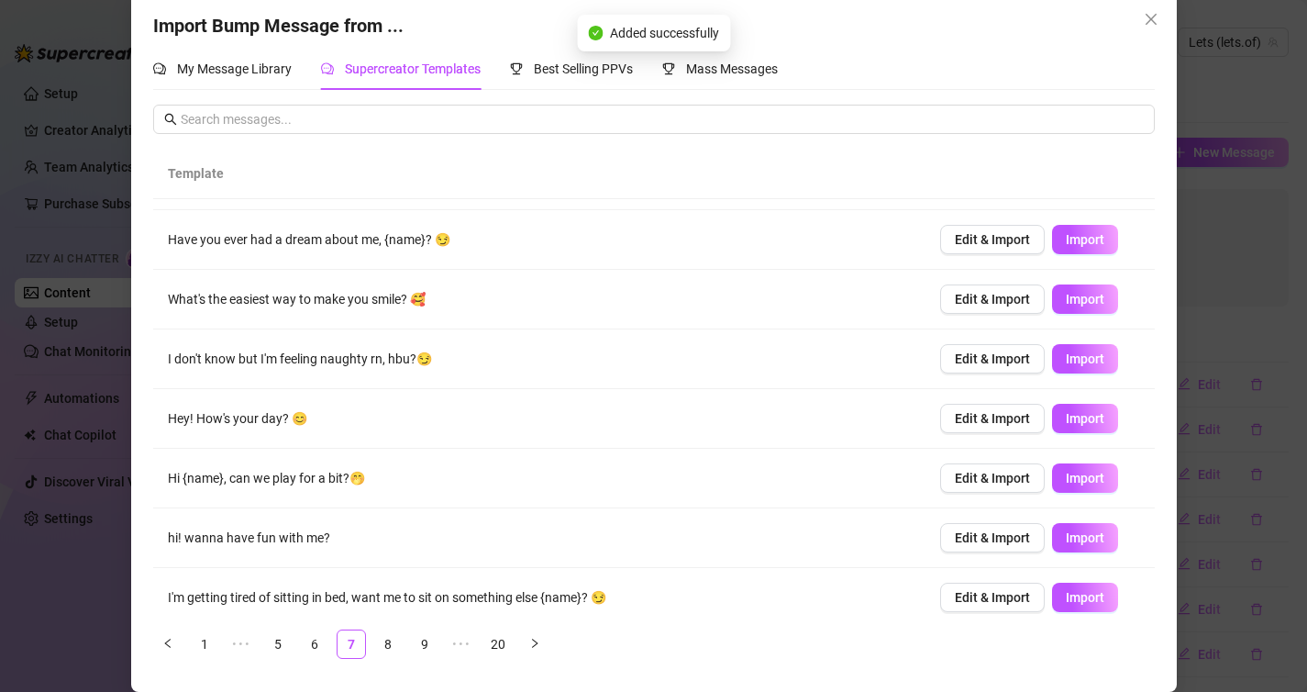
scroll to position [181, 0]
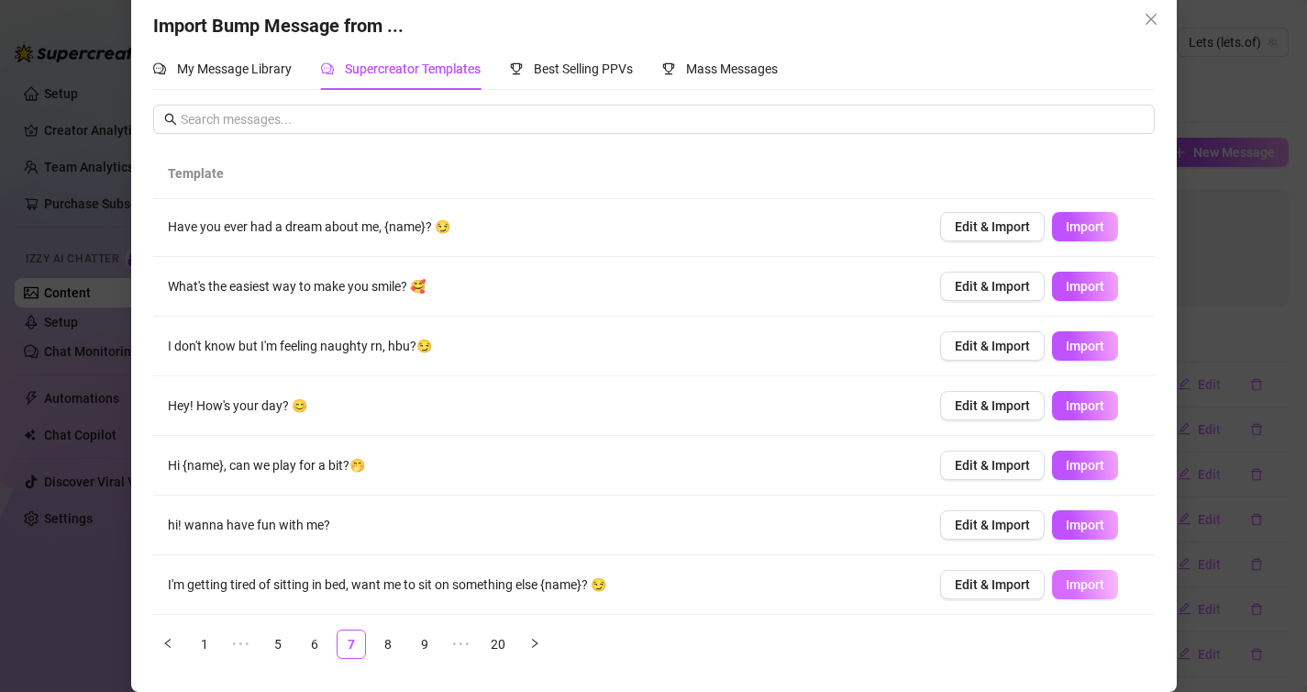
click at [1085, 582] on span "Import" at bounding box center [1085, 584] width 39 height 15
click at [382, 637] on link "8" at bounding box center [388, 644] width 28 height 28
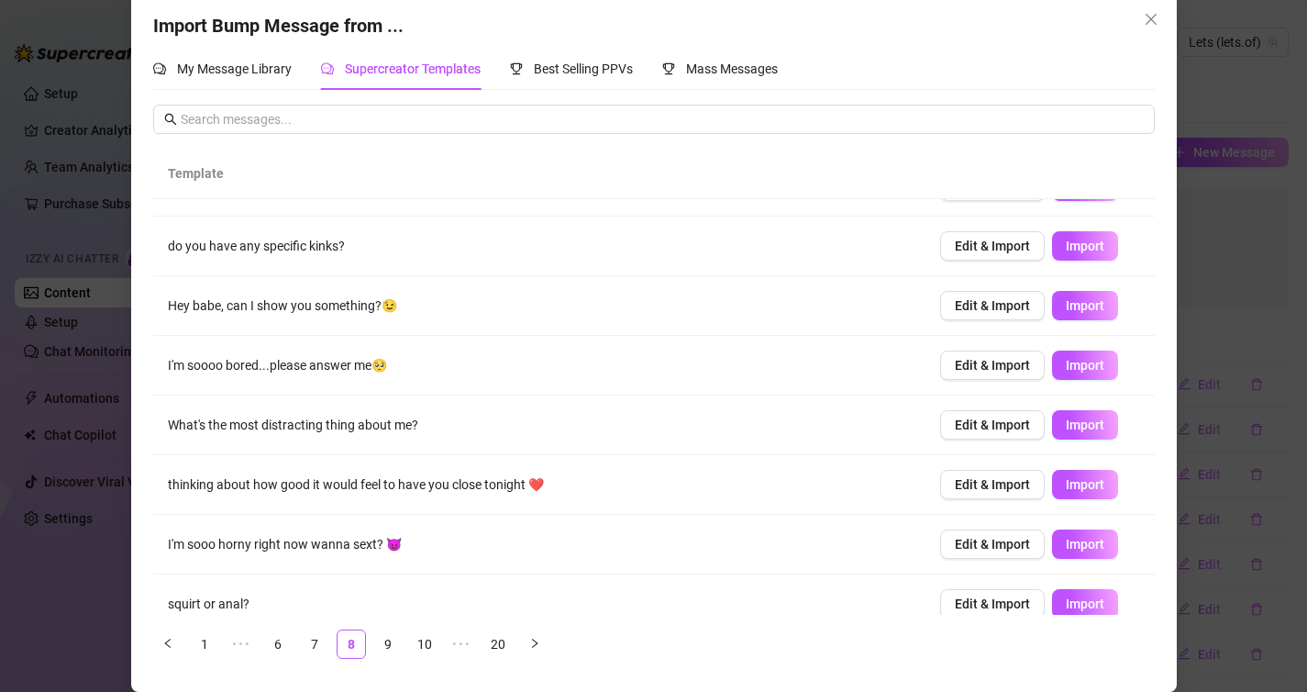
scroll to position [46, 0]
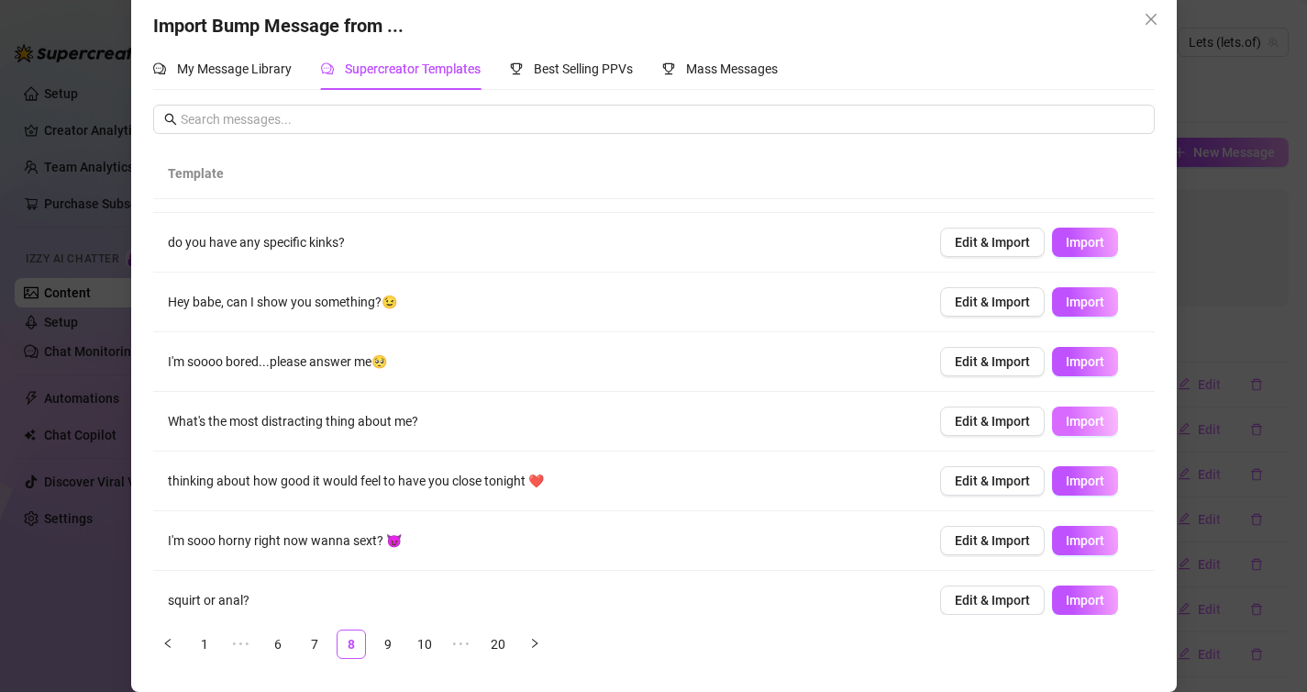
click at [1070, 417] on span "Import" at bounding box center [1085, 421] width 39 height 15
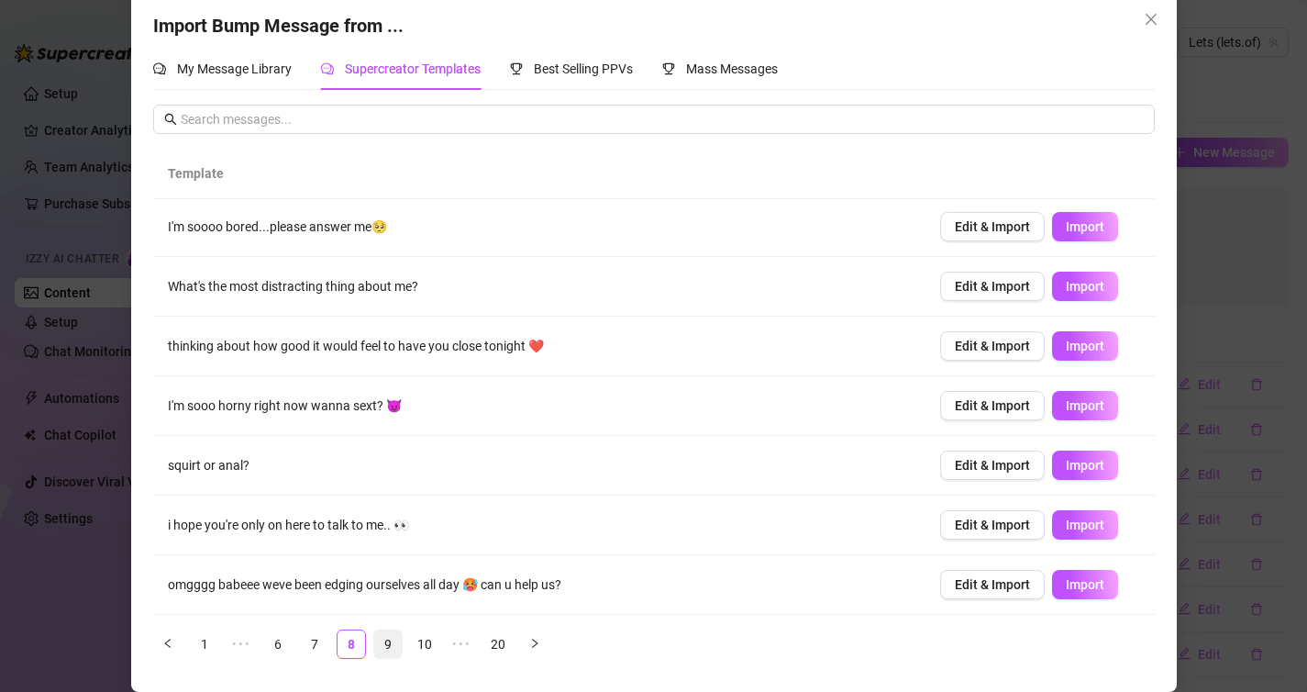
click at [397, 644] on link "9" at bounding box center [388, 644] width 28 height 28
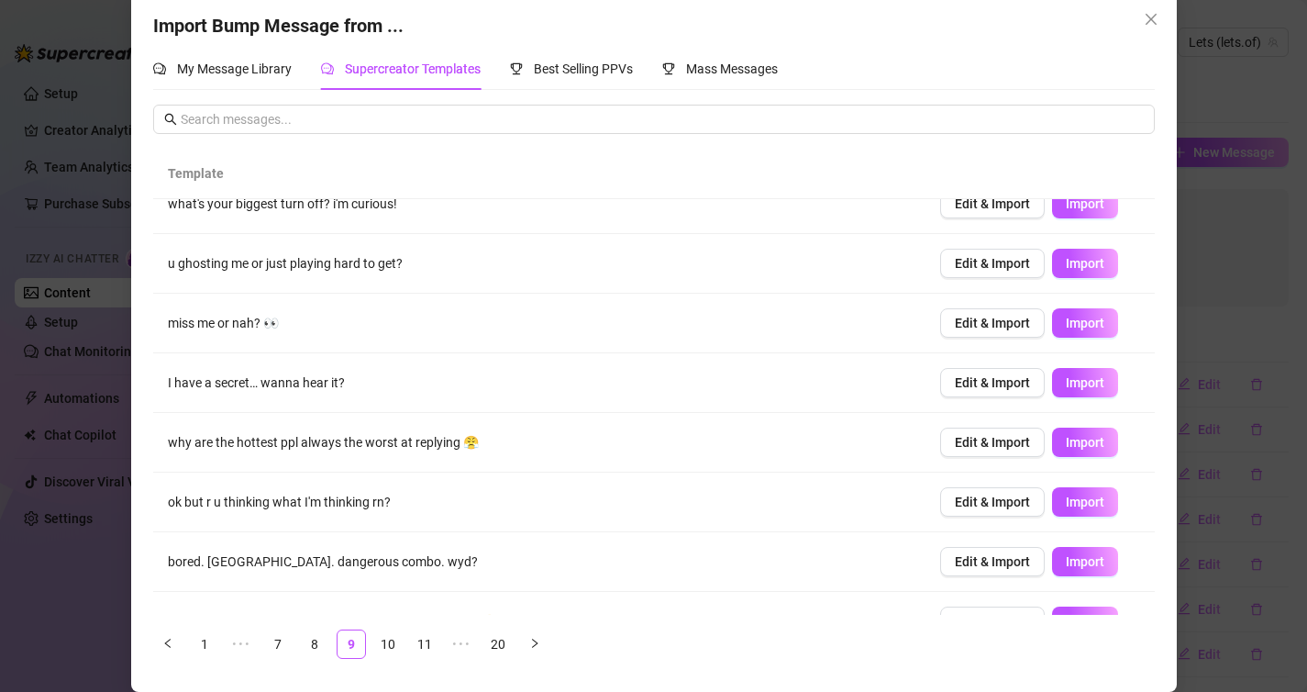
scroll to position [146, 0]
click at [1069, 445] on span "Import" at bounding box center [1085, 440] width 39 height 15
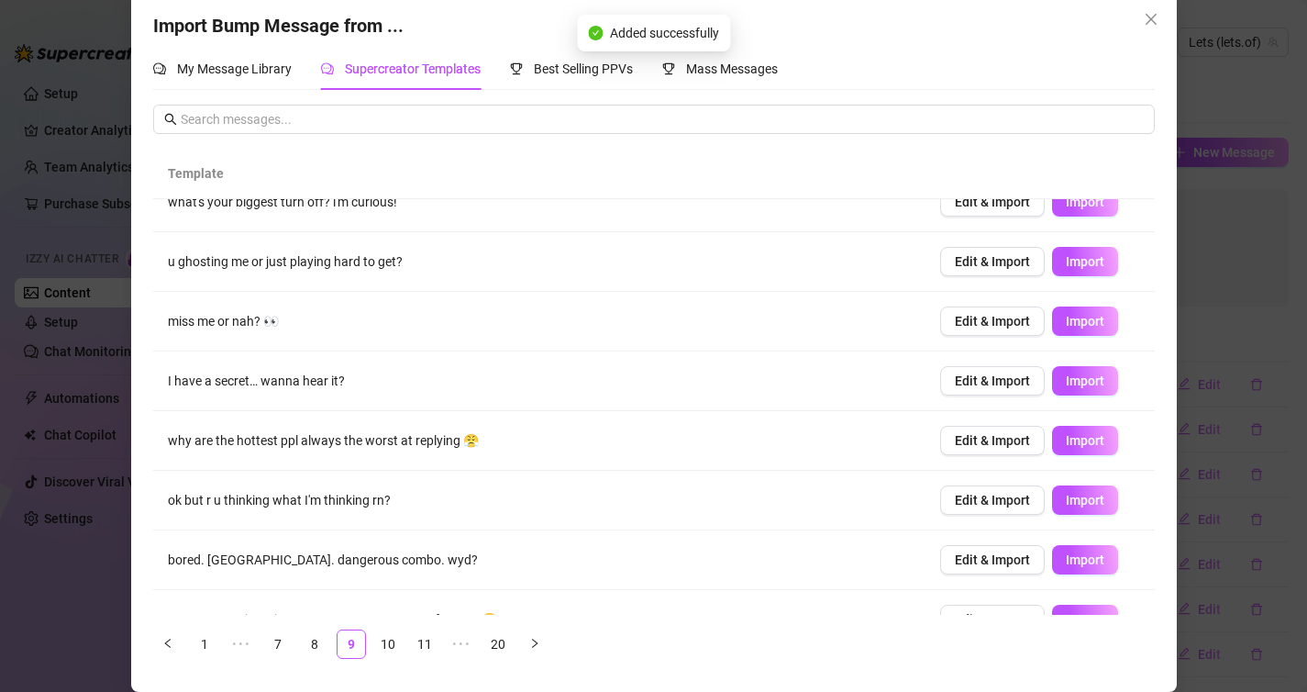
scroll to position [181, 0]
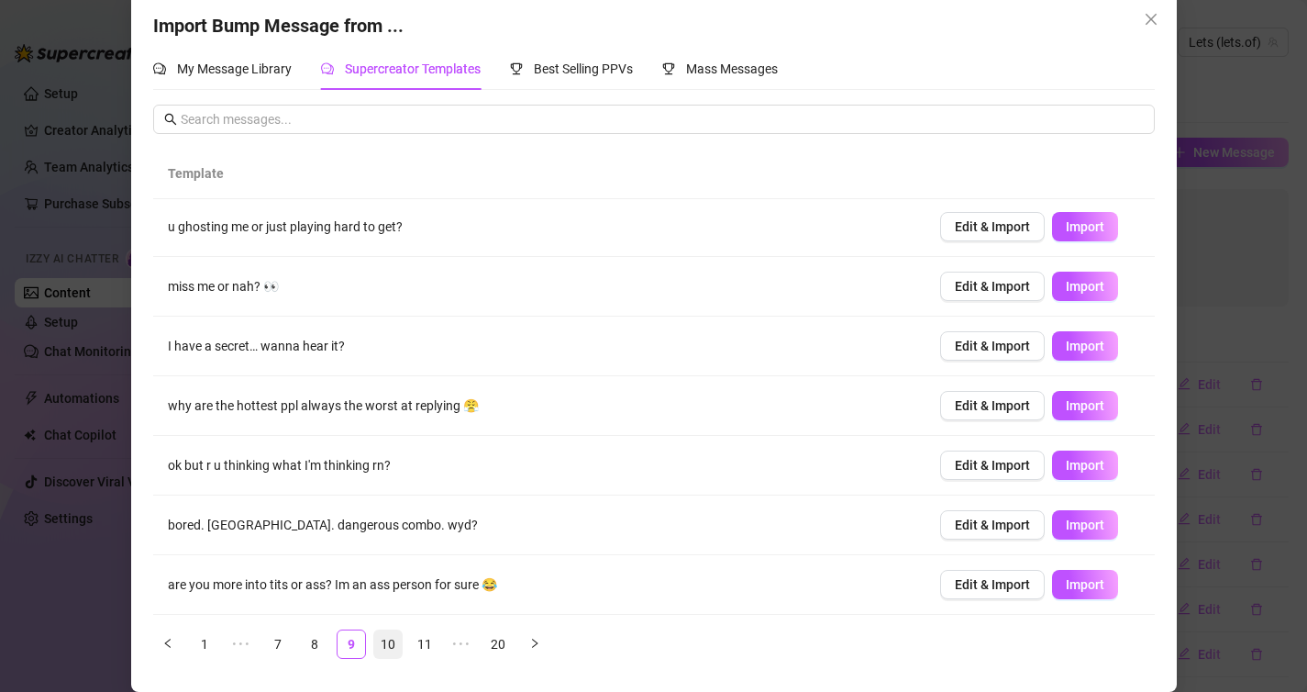
click at [392, 637] on link "10" at bounding box center [388, 644] width 28 height 28
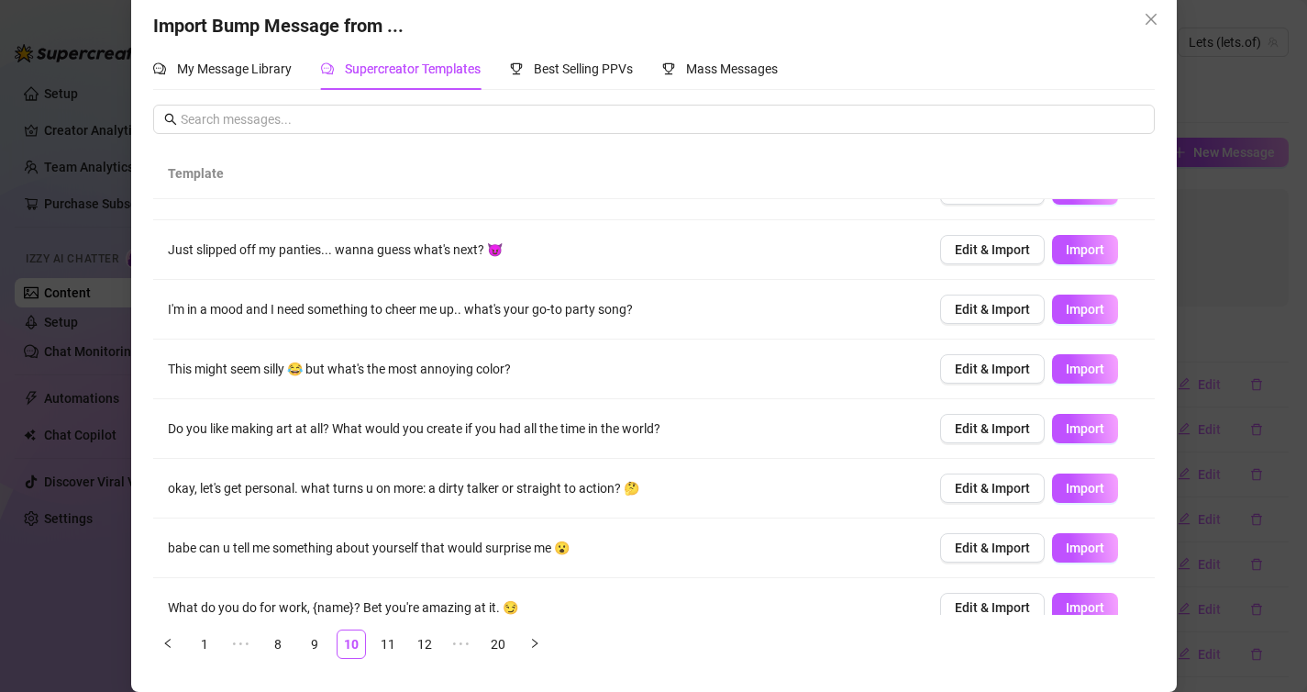
scroll to position [105, 0]
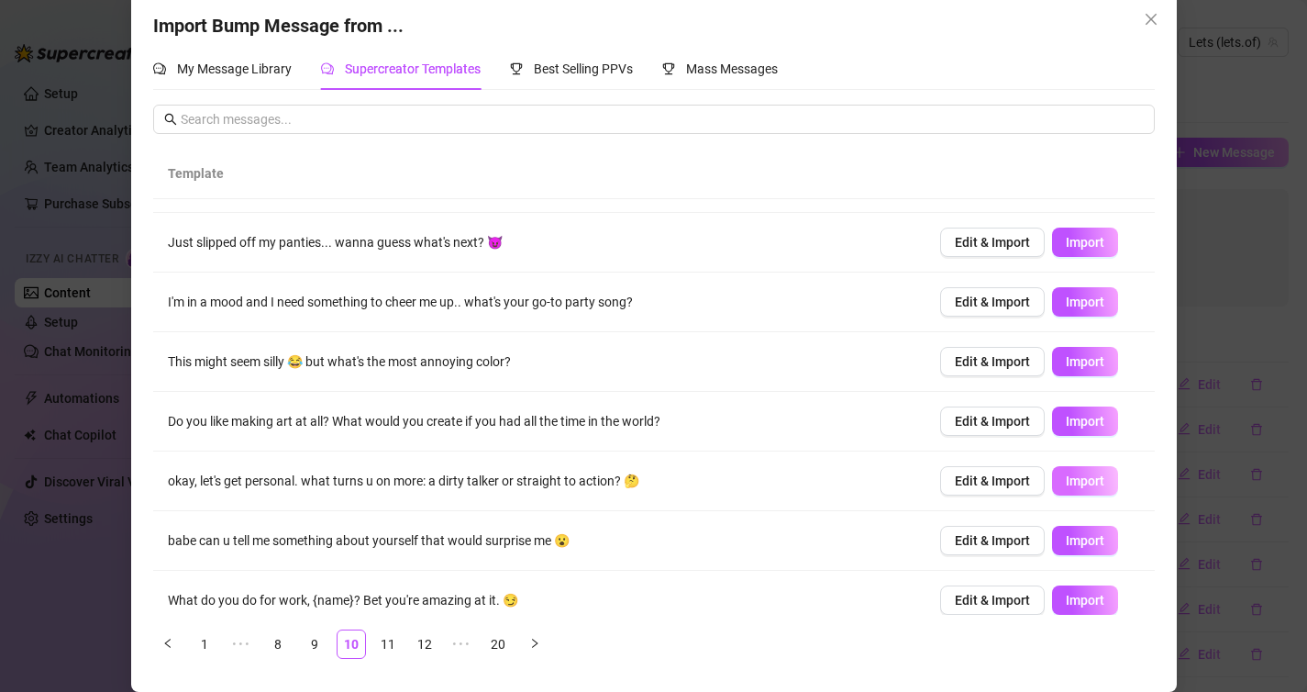
click at [1097, 479] on span "Import" at bounding box center [1085, 480] width 39 height 15
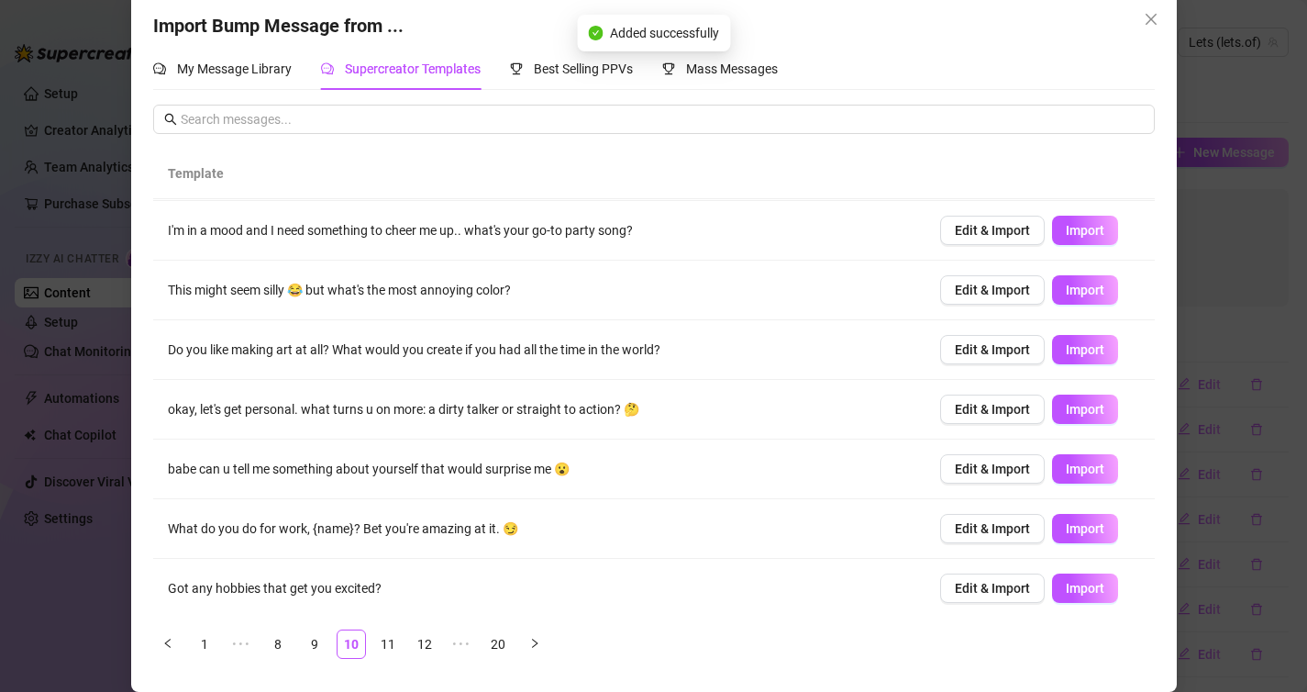
scroll to position [181, 0]
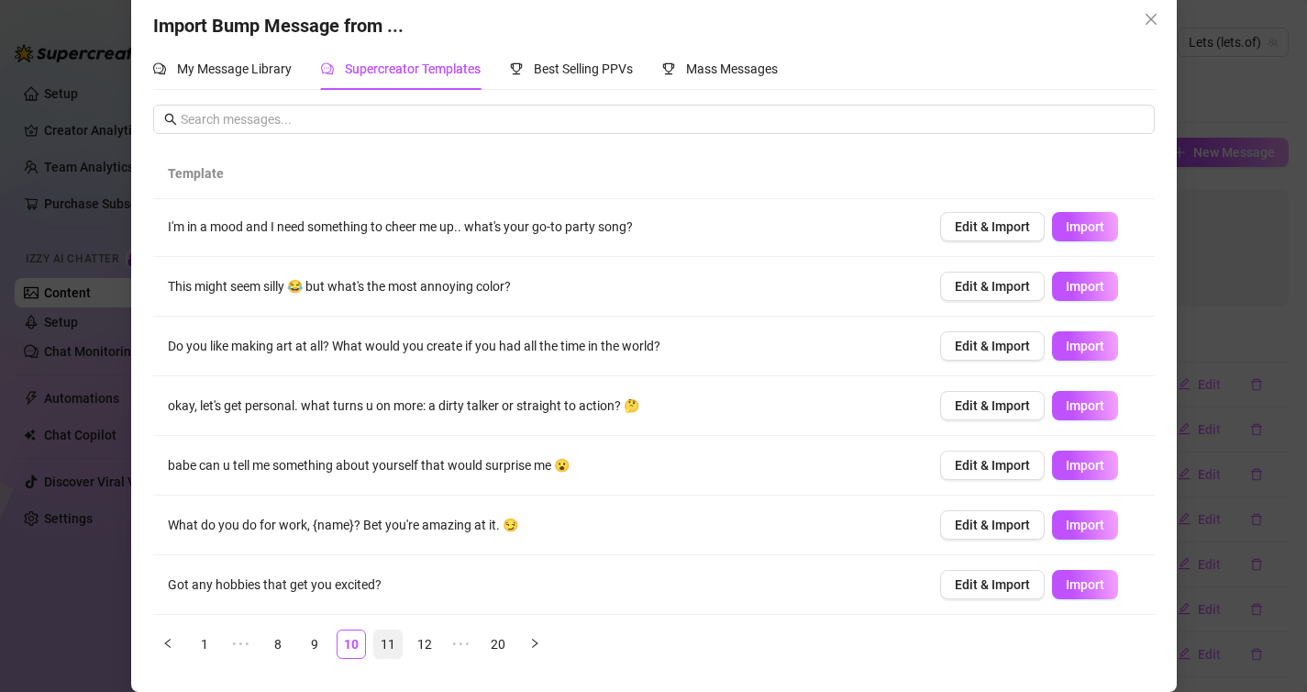
click at [392, 639] on link "11" at bounding box center [388, 644] width 28 height 28
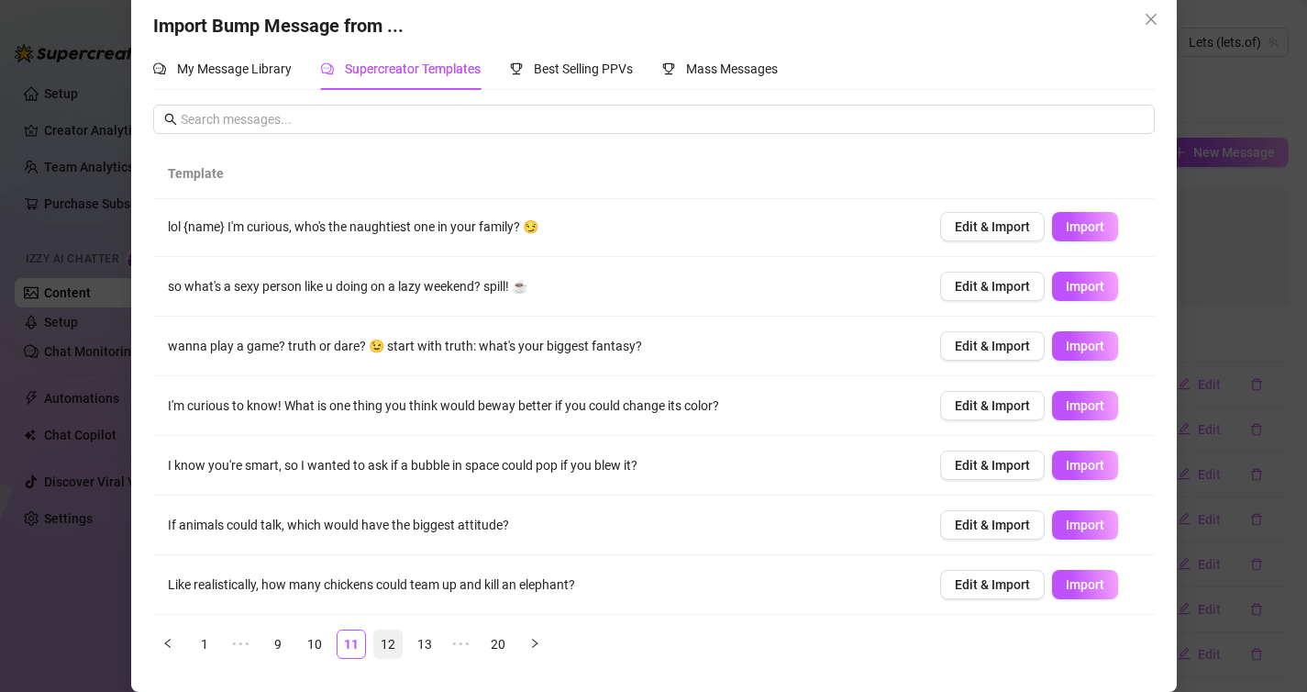
click at [396, 647] on link "12" at bounding box center [388, 644] width 28 height 28
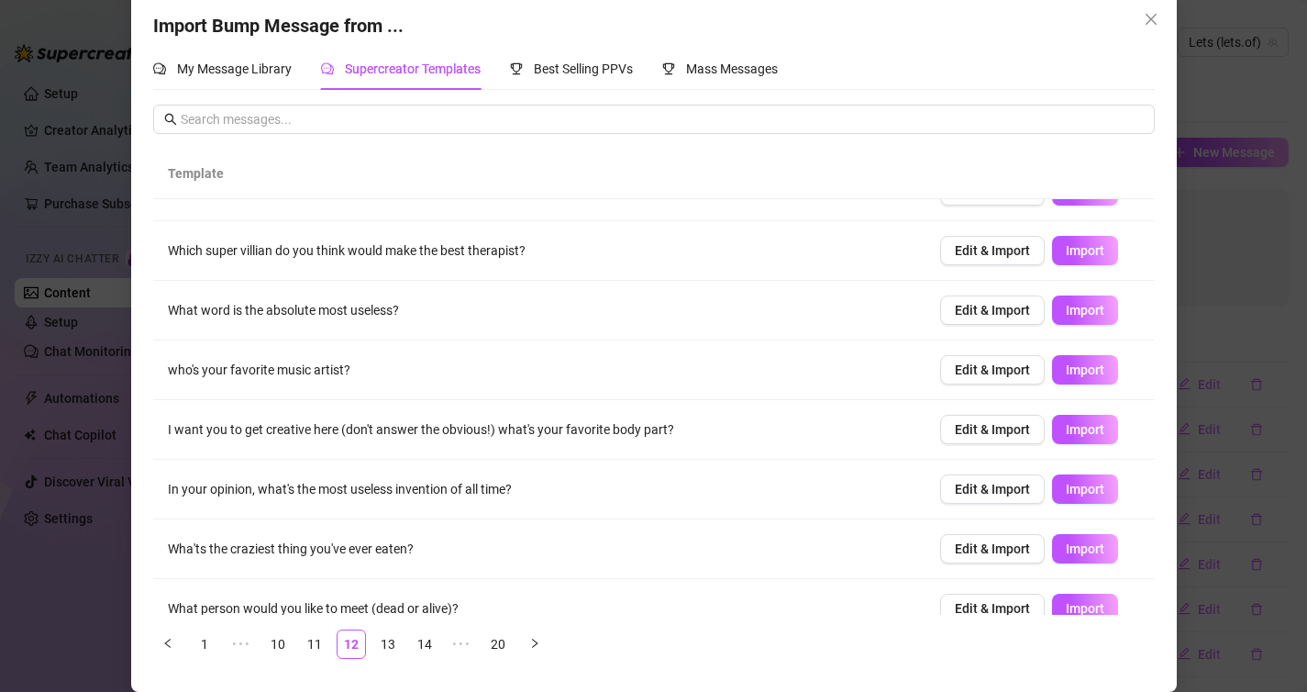
scroll to position [168, 0]
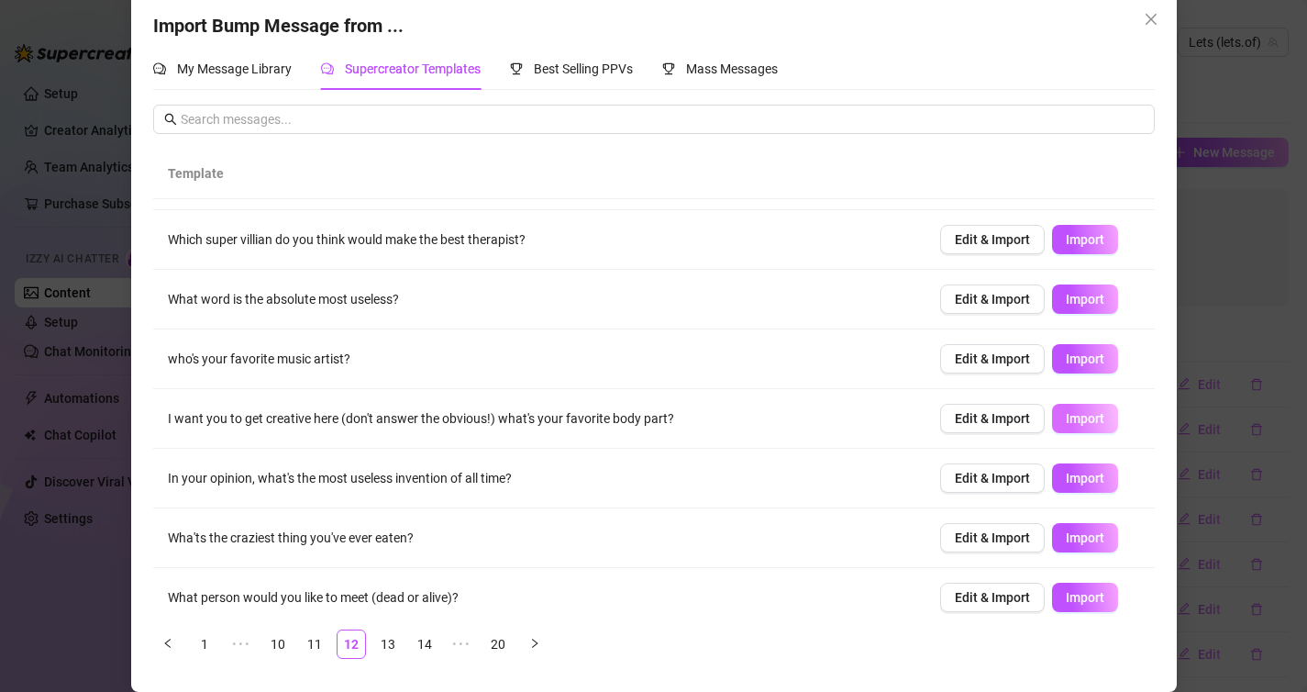
click at [1079, 420] on span "Import" at bounding box center [1085, 418] width 39 height 15
click at [1088, 426] on span "Import" at bounding box center [1085, 418] width 39 height 15
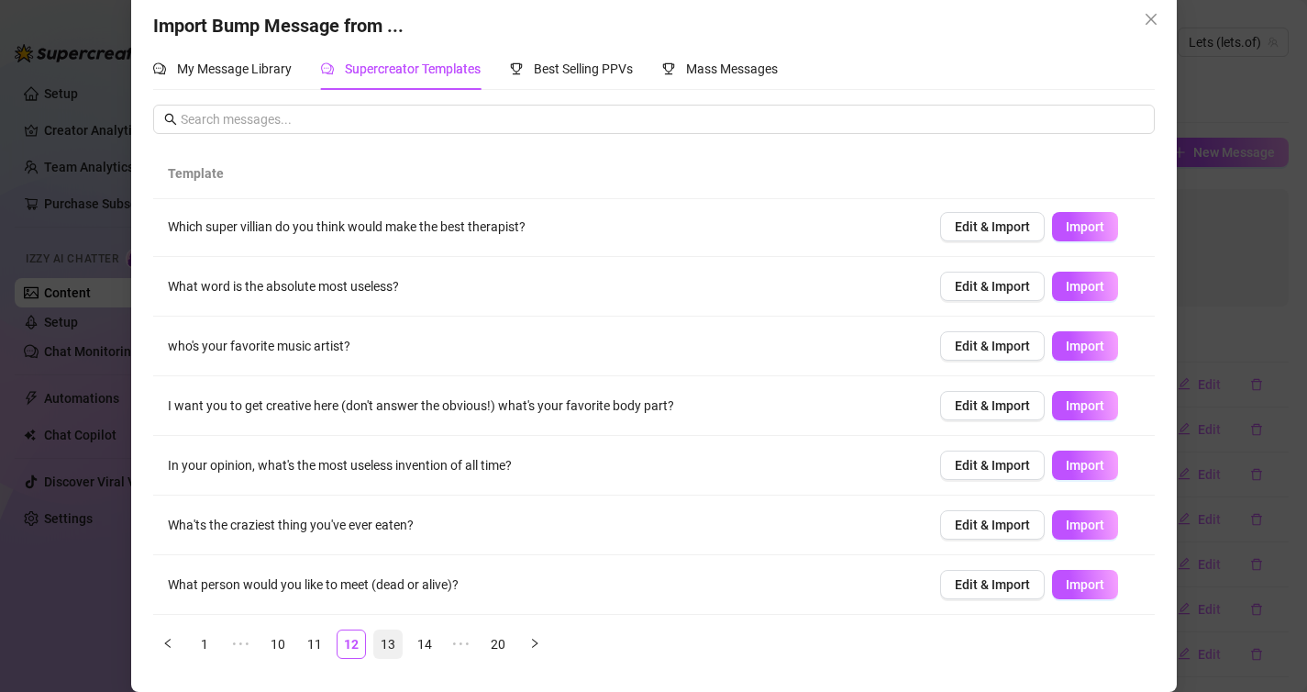
click at [391, 645] on link "13" at bounding box center [388, 644] width 28 height 28
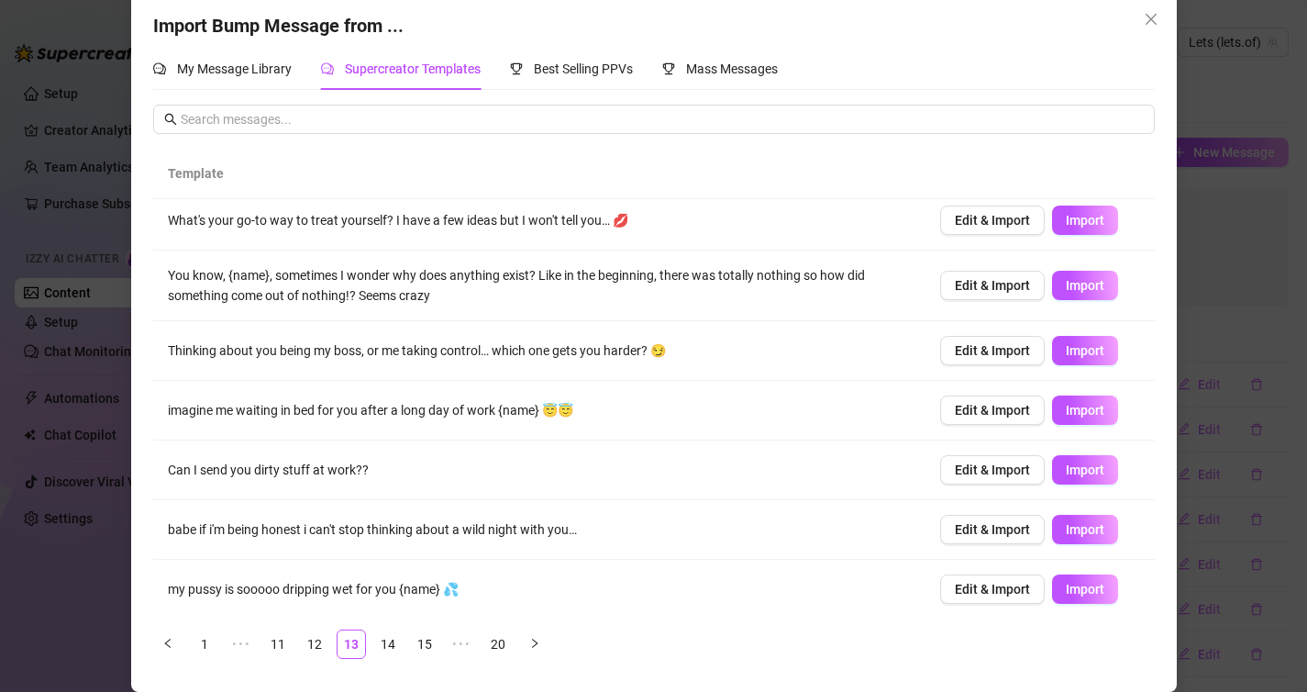
scroll to position [192, 0]
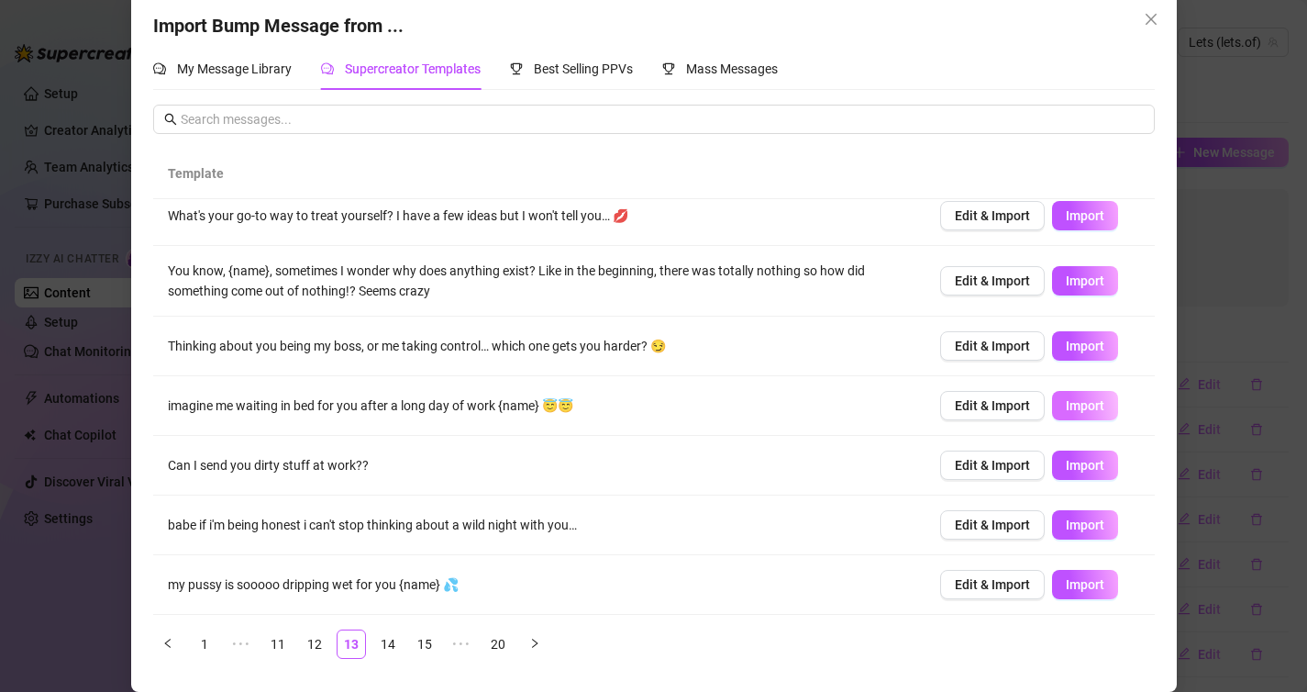
click at [1069, 398] on span "Import" at bounding box center [1085, 405] width 39 height 15
click at [1069, 517] on span "Import" at bounding box center [1085, 524] width 39 height 15
click at [1086, 581] on span "Import" at bounding box center [1085, 584] width 39 height 15
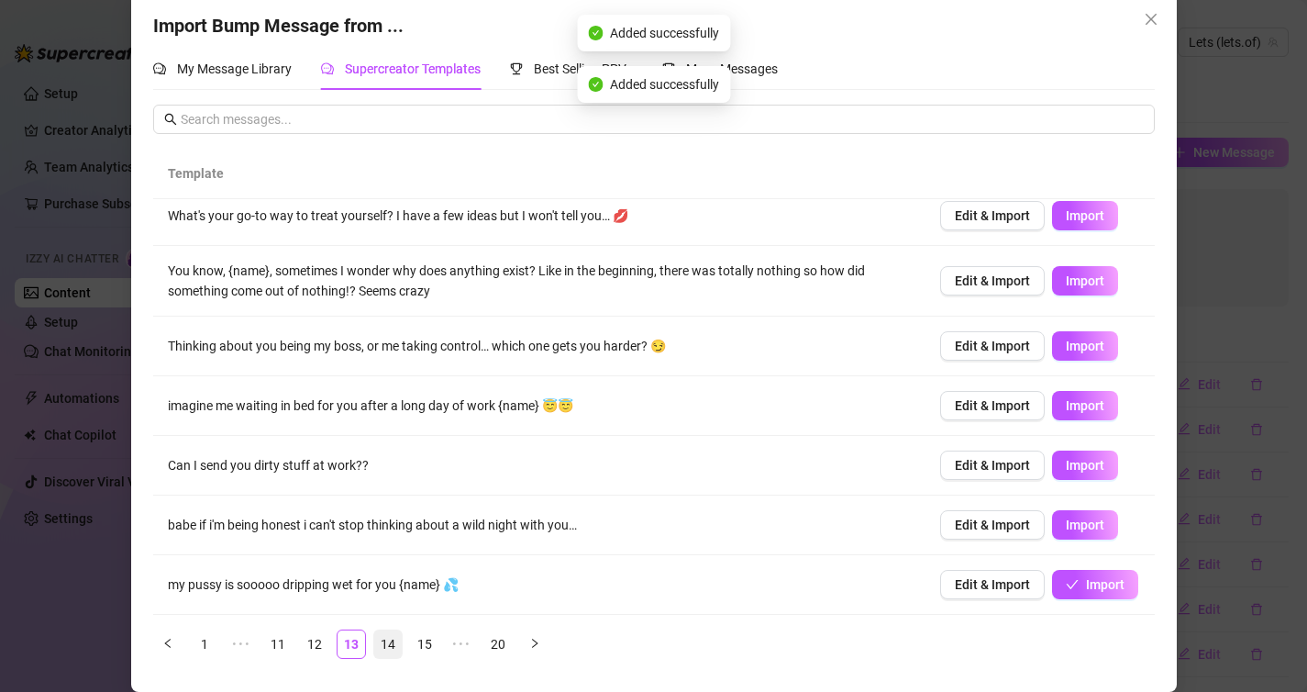
click at [388, 643] on link "14" at bounding box center [388, 644] width 28 height 28
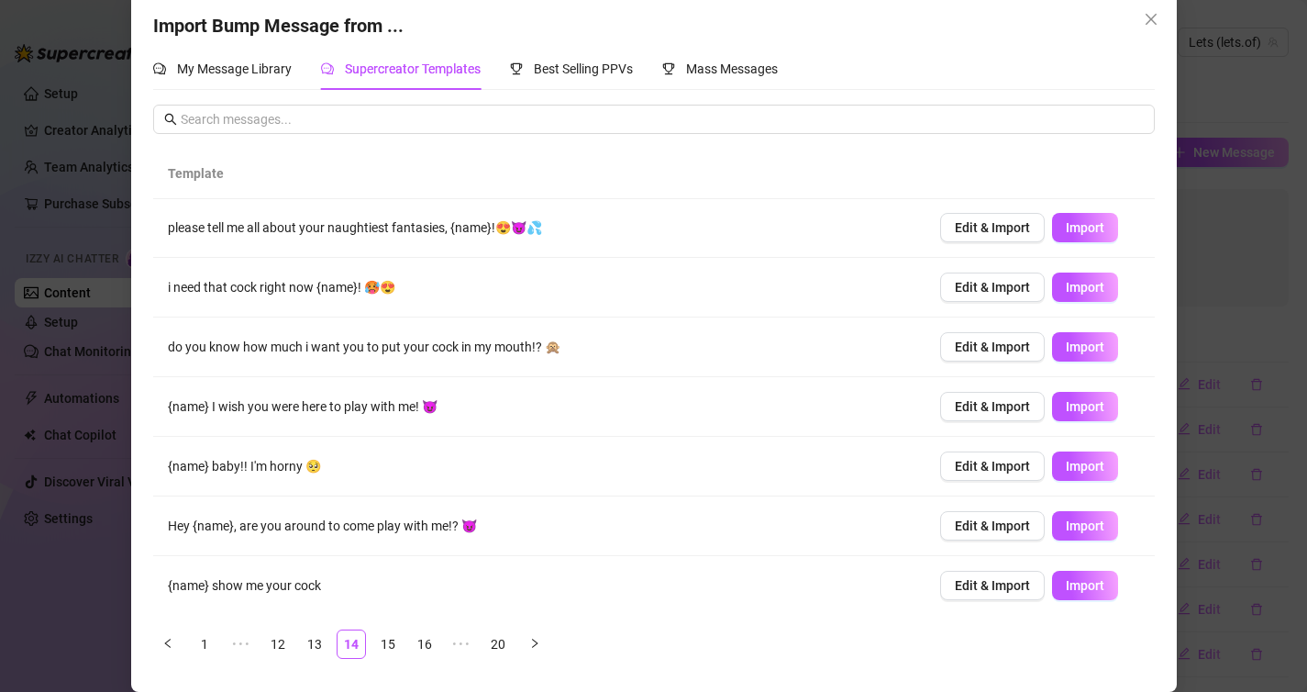
scroll to position [61, 0]
click at [1077, 341] on span "Import" at bounding box center [1085, 345] width 39 height 15
click at [383, 648] on link "15" at bounding box center [388, 644] width 28 height 28
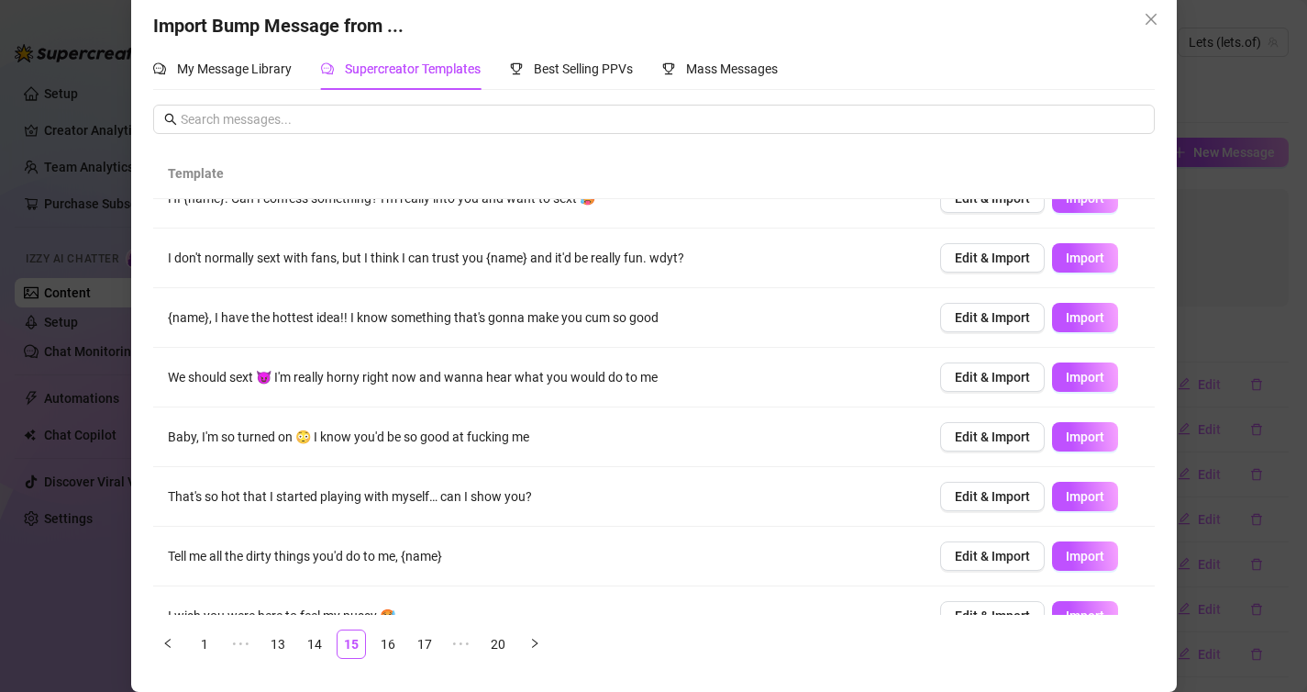
scroll to position [38, 0]
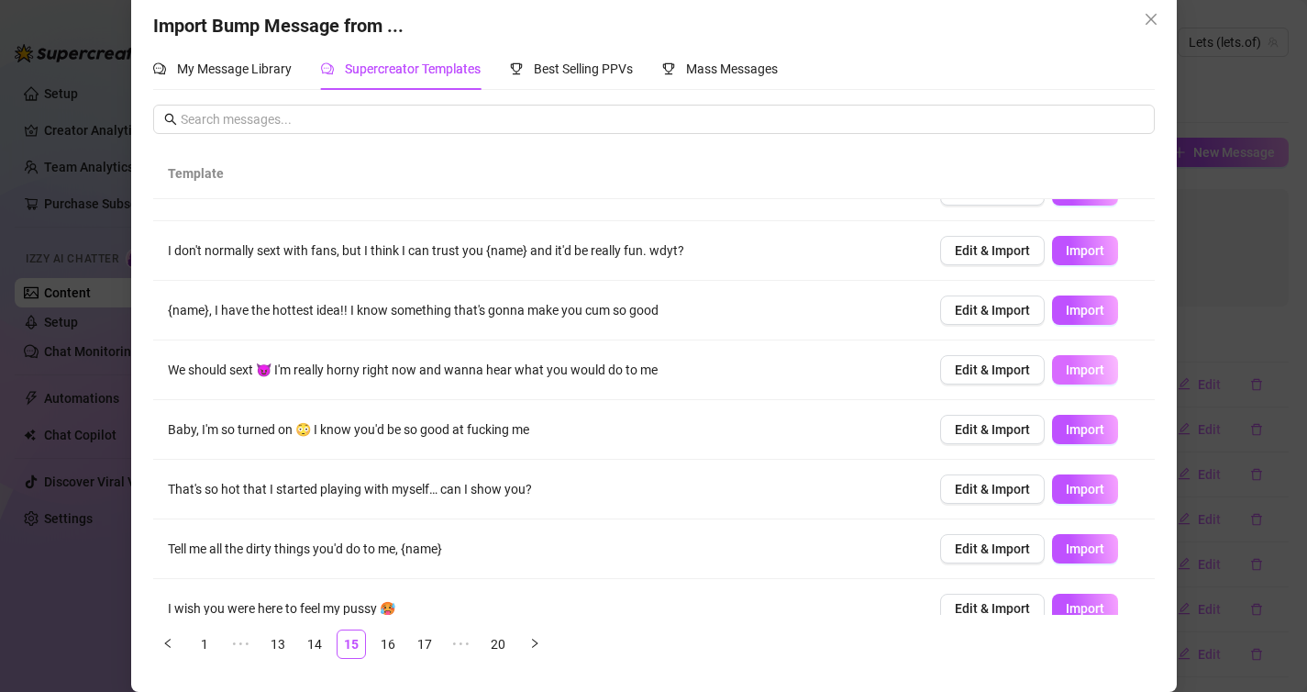
click at [1075, 369] on span "Import" at bounding box center [1085, 369] width 39 height 15
click at [391, 648] on link "16" at bounding box center [388, 644] width 28 height 28
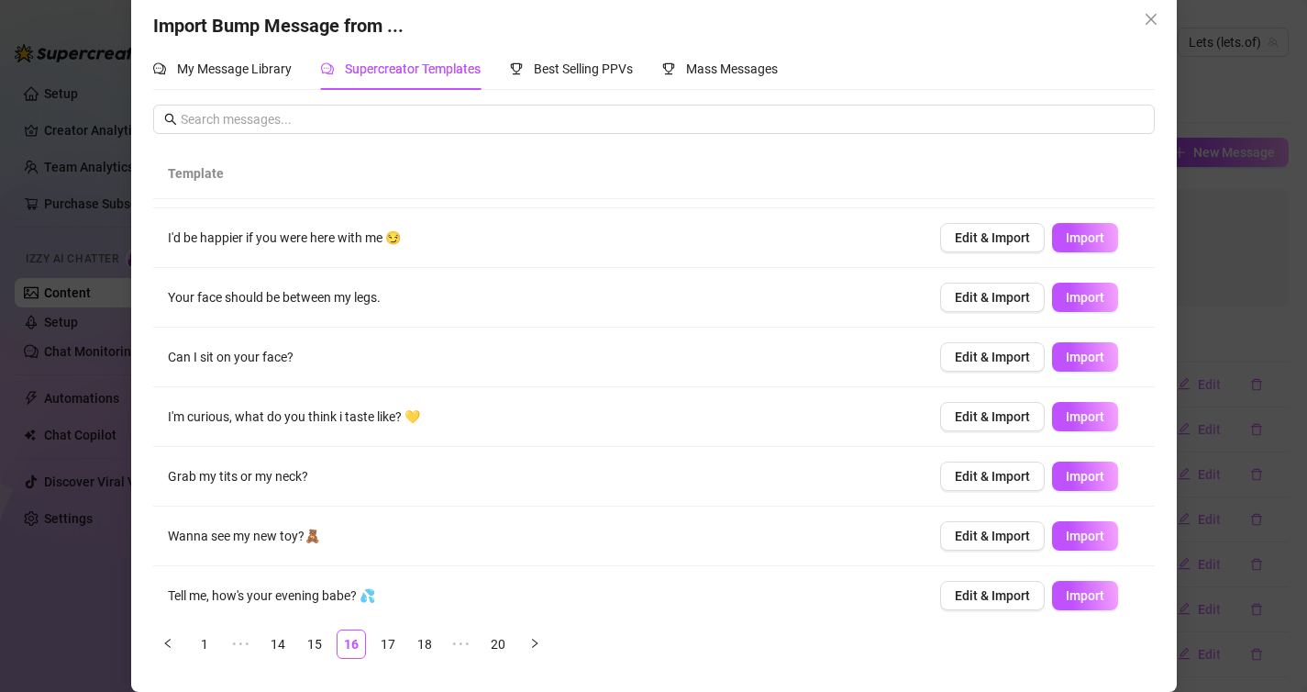
scroll to position [181, 0]
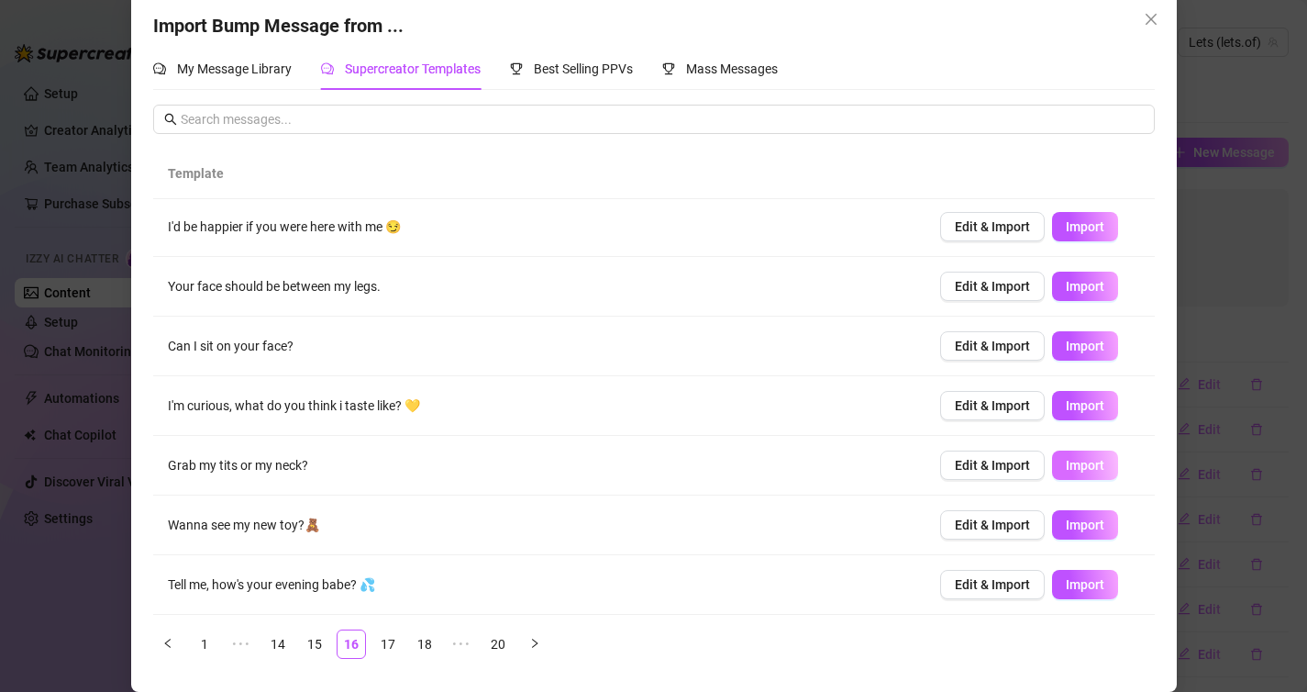
click at [1073, 471] on span "Import" at bounding box center [1085, 465] width 39 height 15
click at [389, 641] on link "17" at bounding box center [388, 644] width 28 height 28
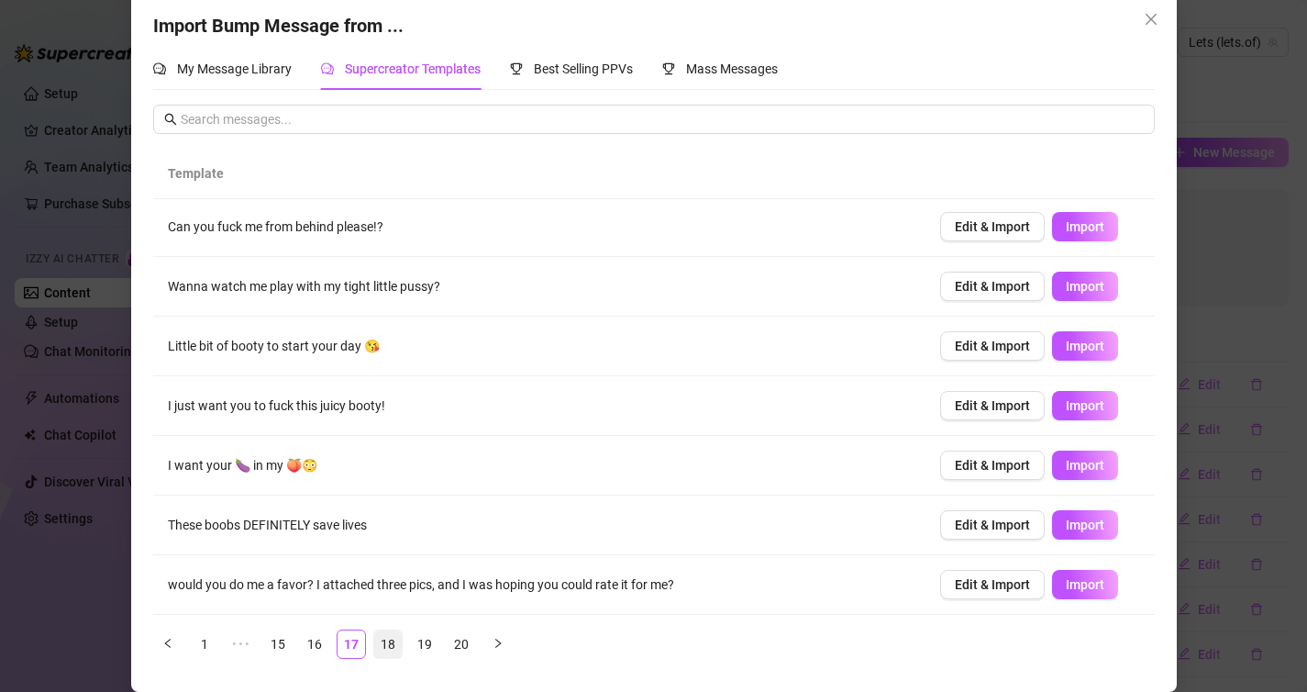
click at [394, 636] on link "18" at bounding box center [388, 644] width 28 height 28
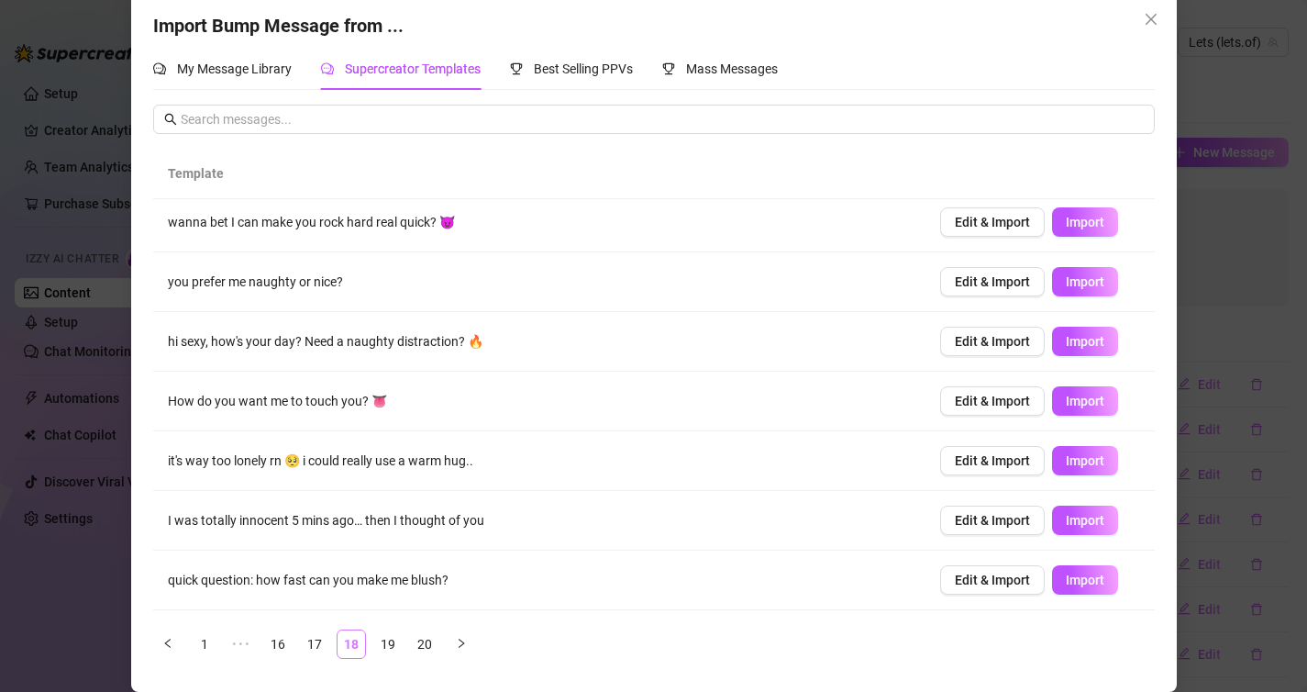
scroll to position [0, 0]
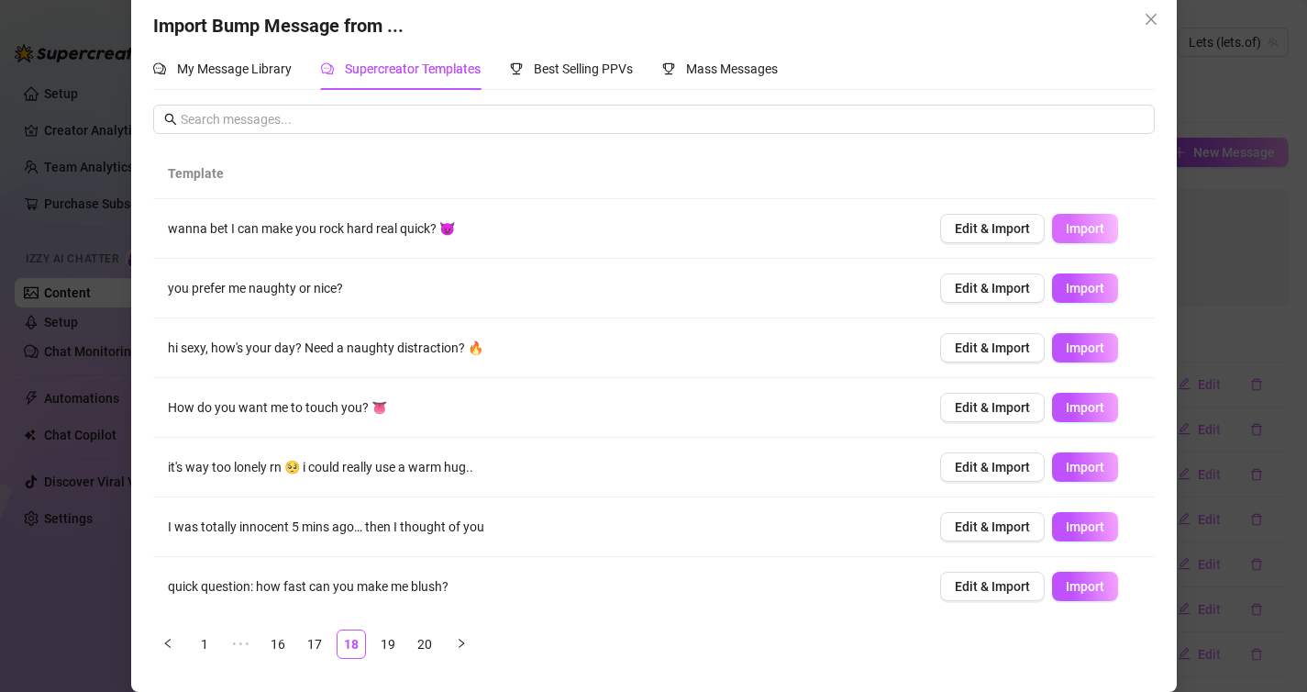
click at [1086, 225] on span "Import" at bounding box center [1085, 228] width 39 height 15
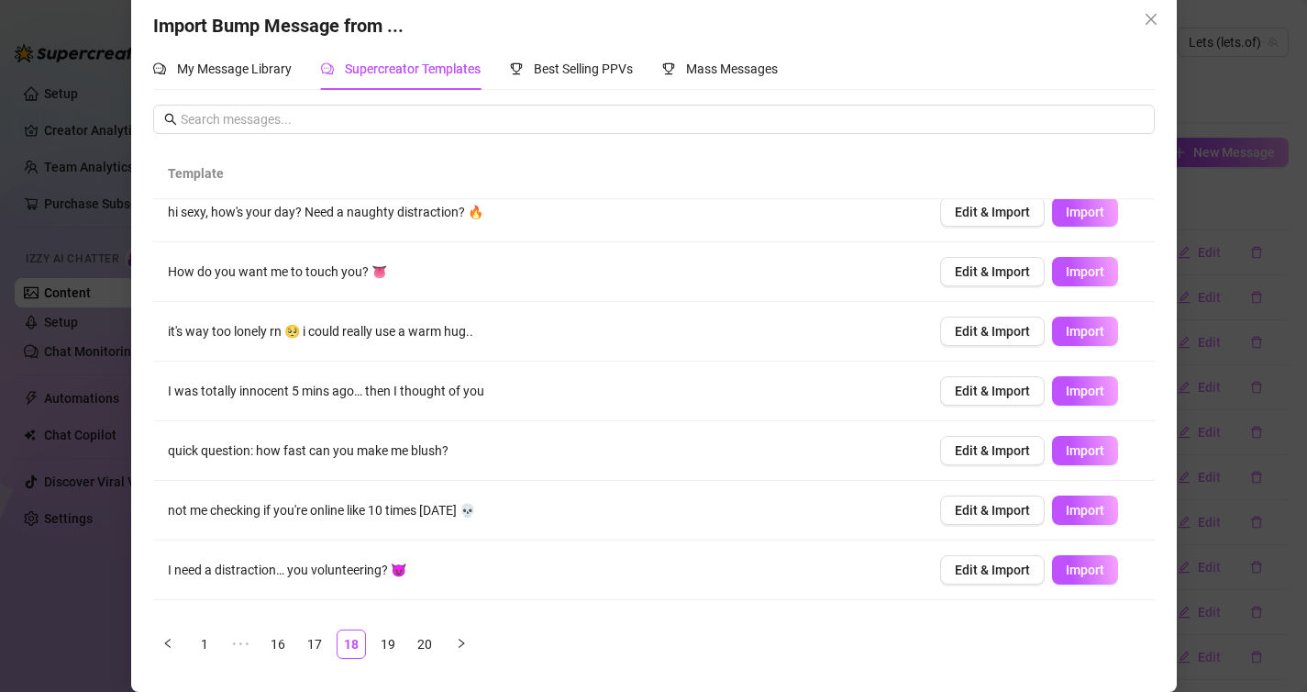
scroll to position [137, 0]
click at [1083, 504] on span "Import" at bounding box center [1085, 509] width 39 height 15
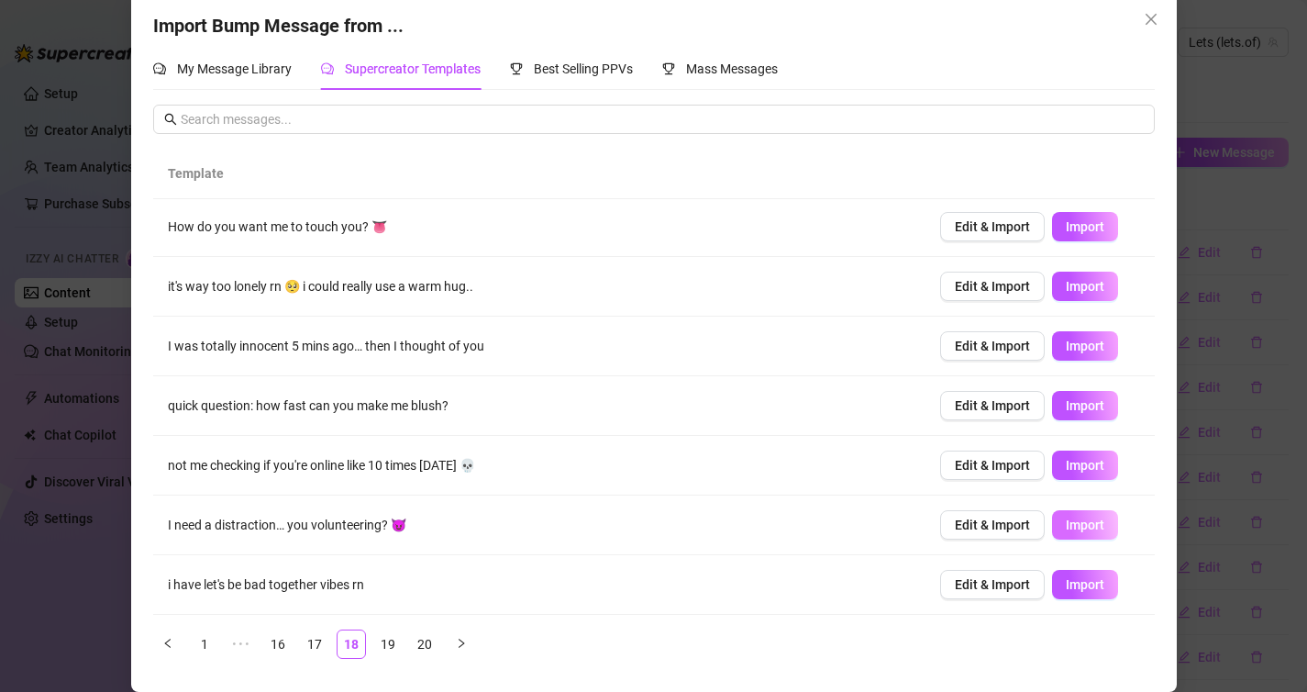
click at [1083, 517] on span "Import" at bounding box center [1085, 524] width 39 height 15
type textarea "I need a distraction… you volunteering? 😈"
click at [72, 589] on div "Import Bump Message from ... My Message Library Supercreator Templates Best Sel…" at bounding box center [653, 346] width 1307 height 692
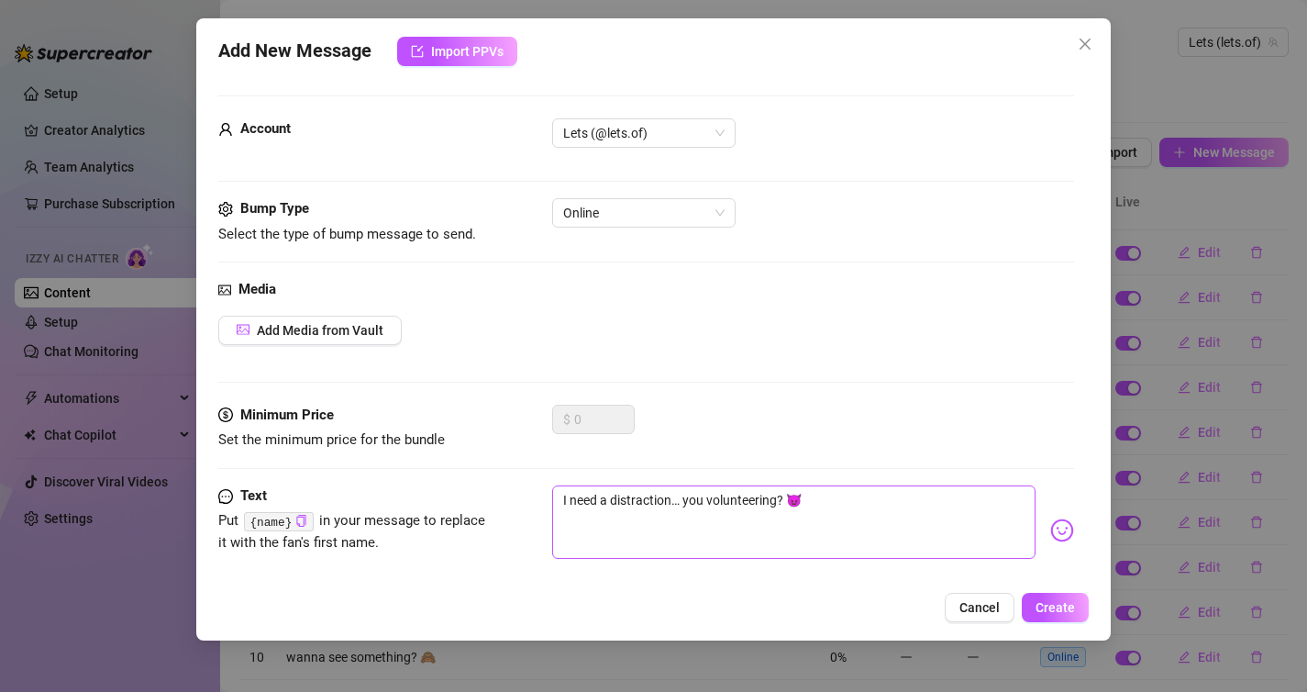
scroll to position [28, 0]
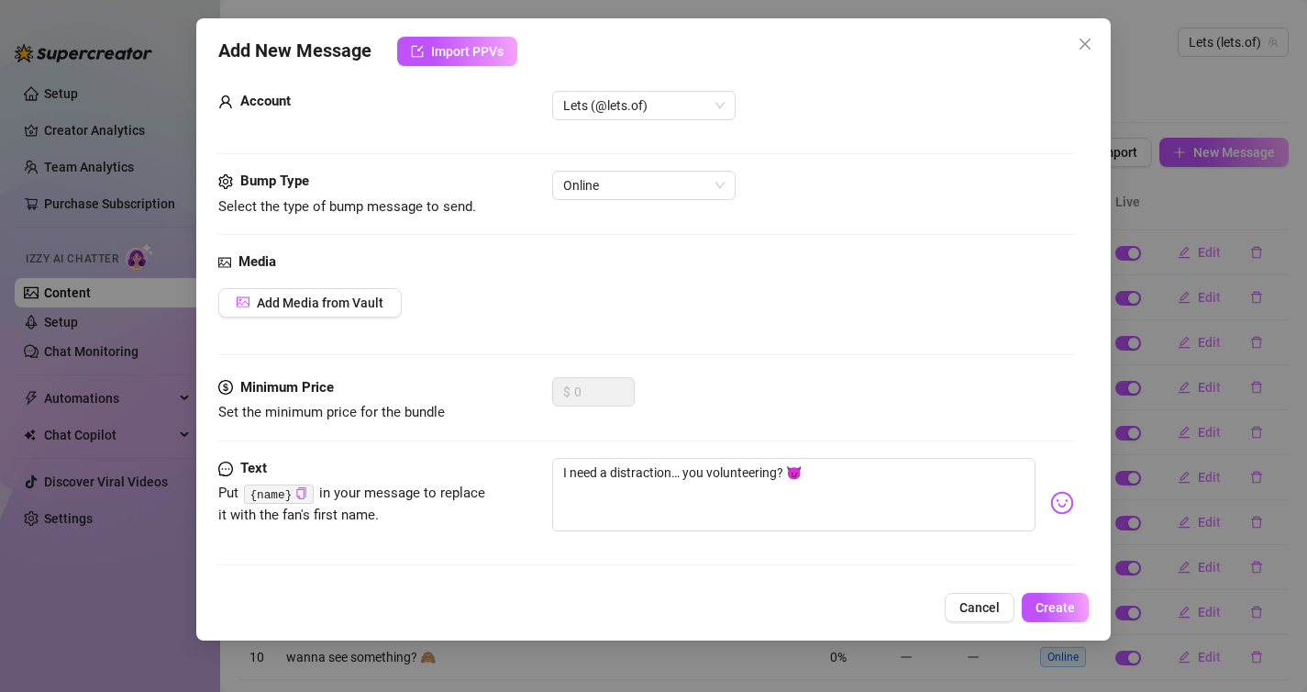
click at [1160, 484] on div "Add New Message Import PPVs Account Lets (@lets.of) Bump Type Select the type o…" at bounding box center [653, 346] width 1307 height 692
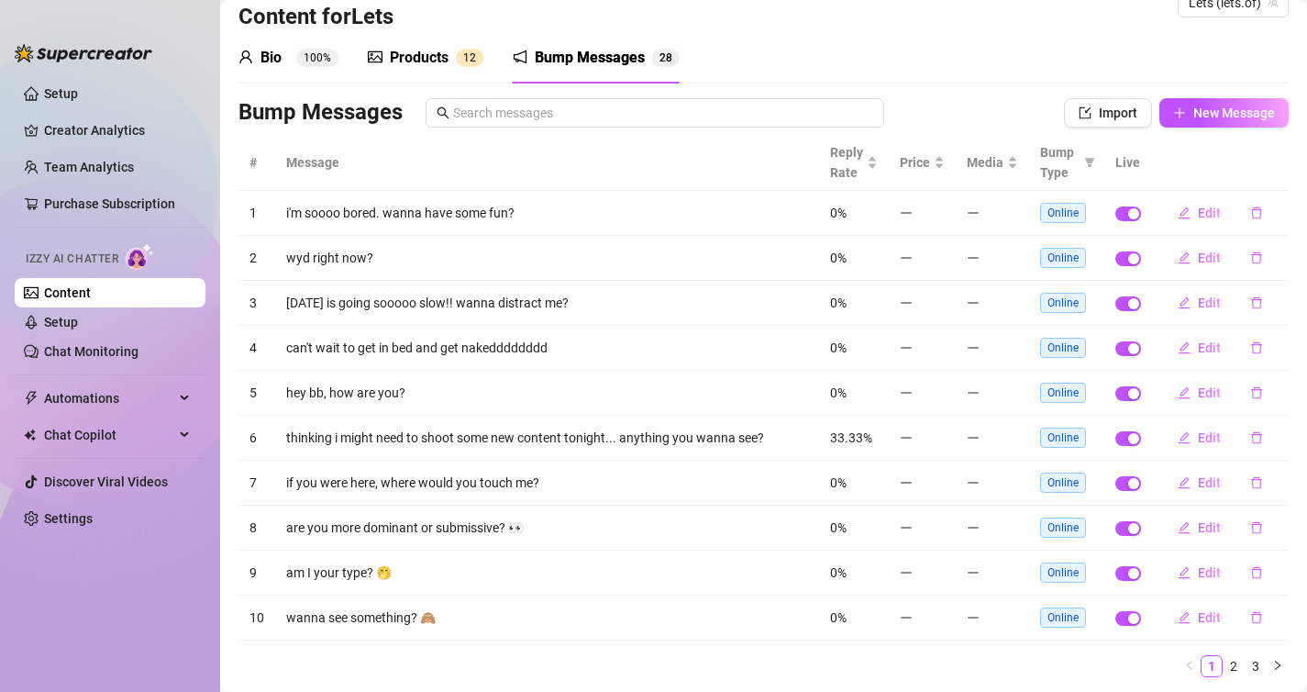
scroll to position [94, 0]
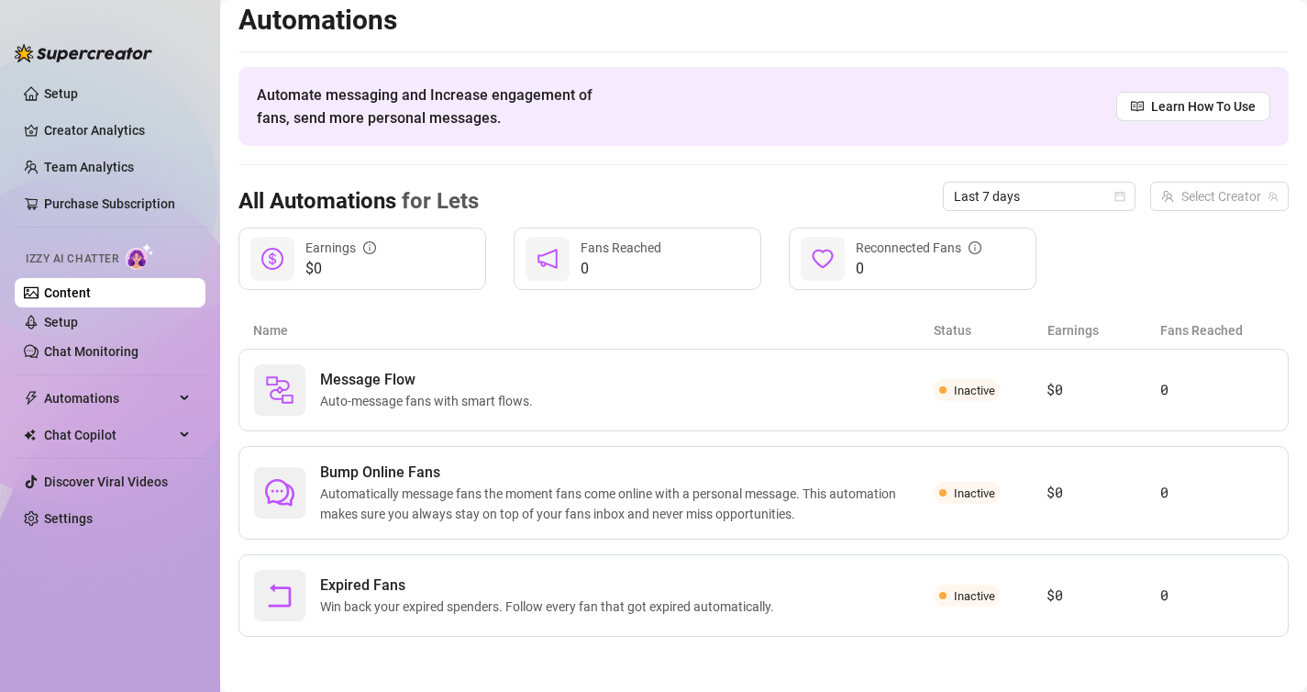
scroll to position [10, 0]
click at [71, 317] on link "Setup" at bounding box center [61, 322] width 34 height 15
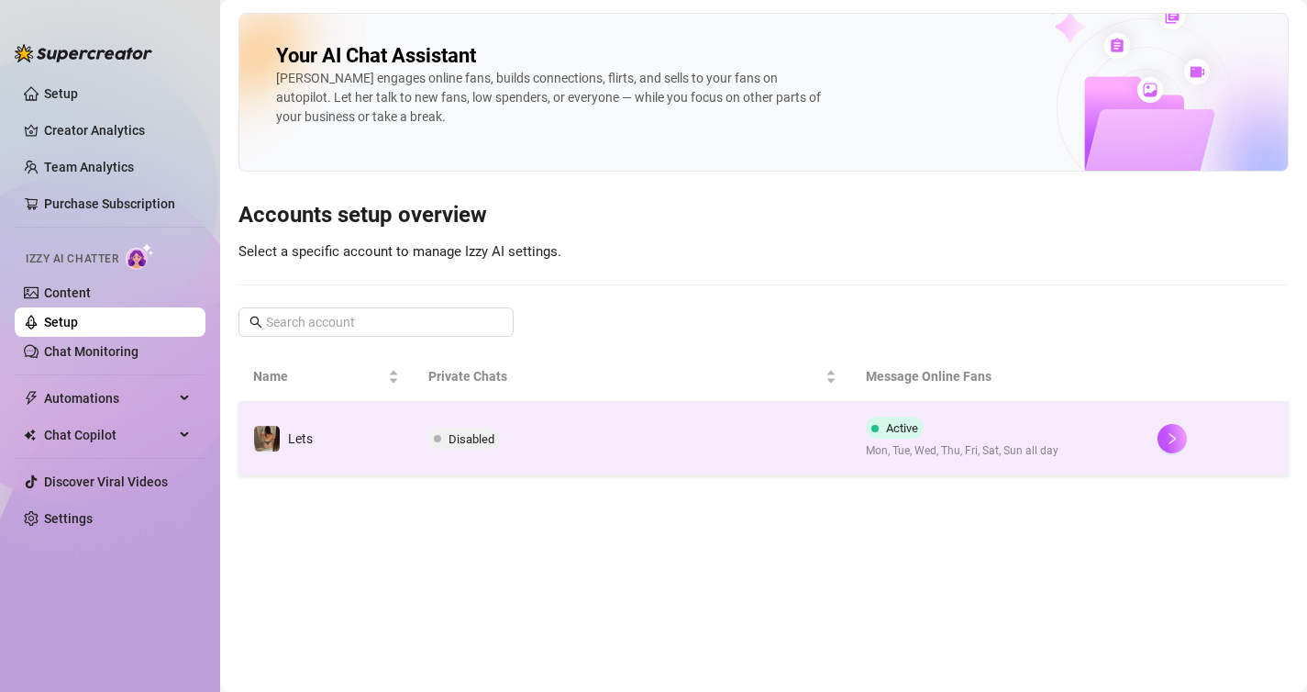
click at [607, 449] on td "Disabled" at bounding box center [633, 438] width 438 height 73
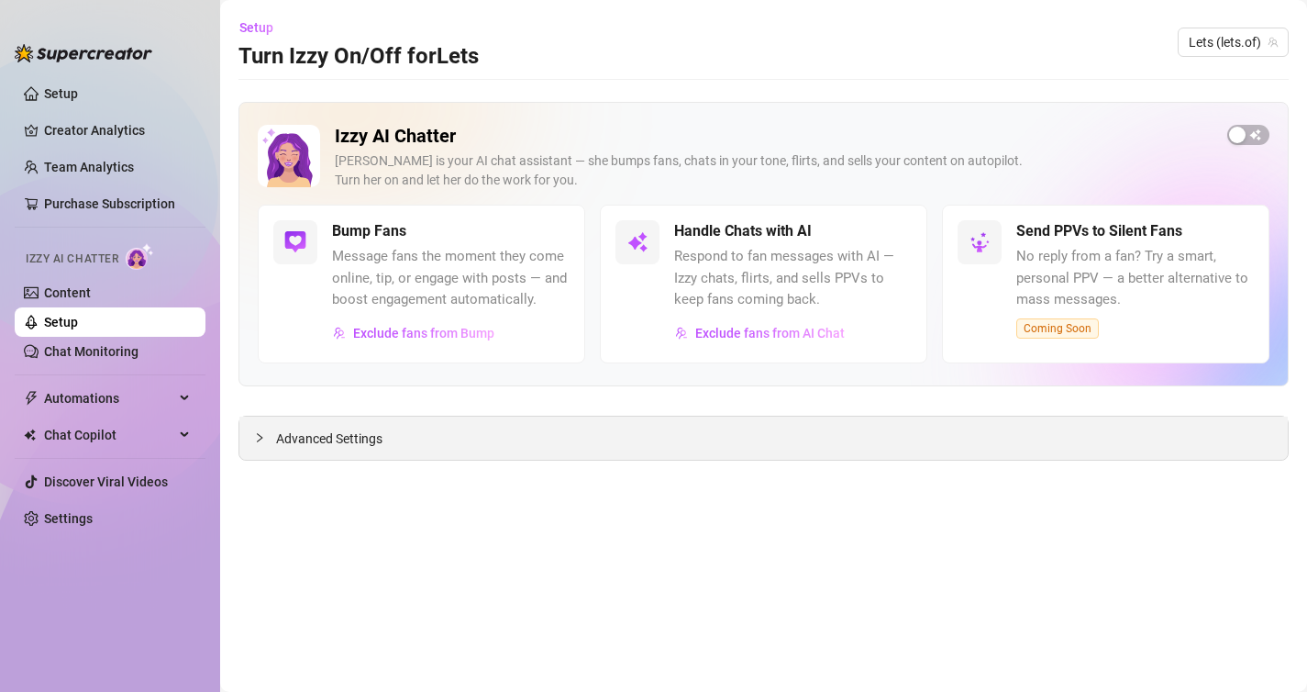
click at [252, 438] on div "Advanced Settings" at bounding box center [763, 437] width 1048 height 43
click at [258, 438] on icon "collapsed" at bounding box center [259, 437] width 11 height 11
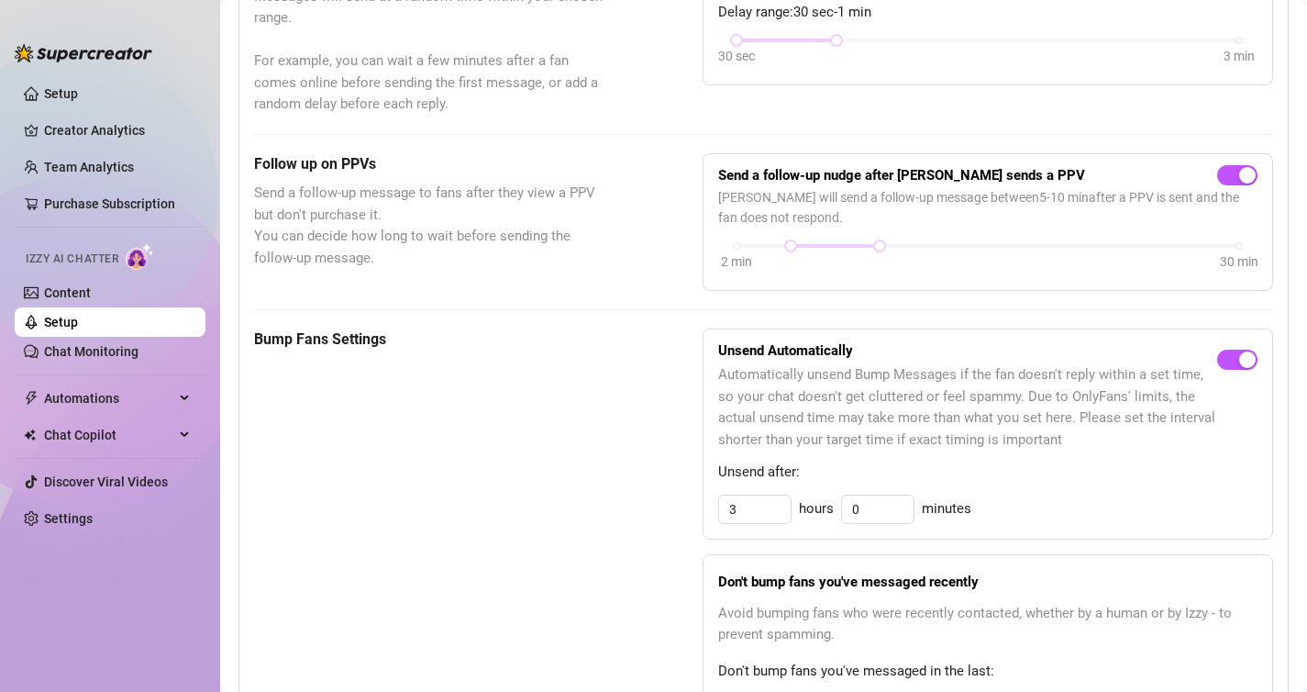
scroll to position [615, 0]
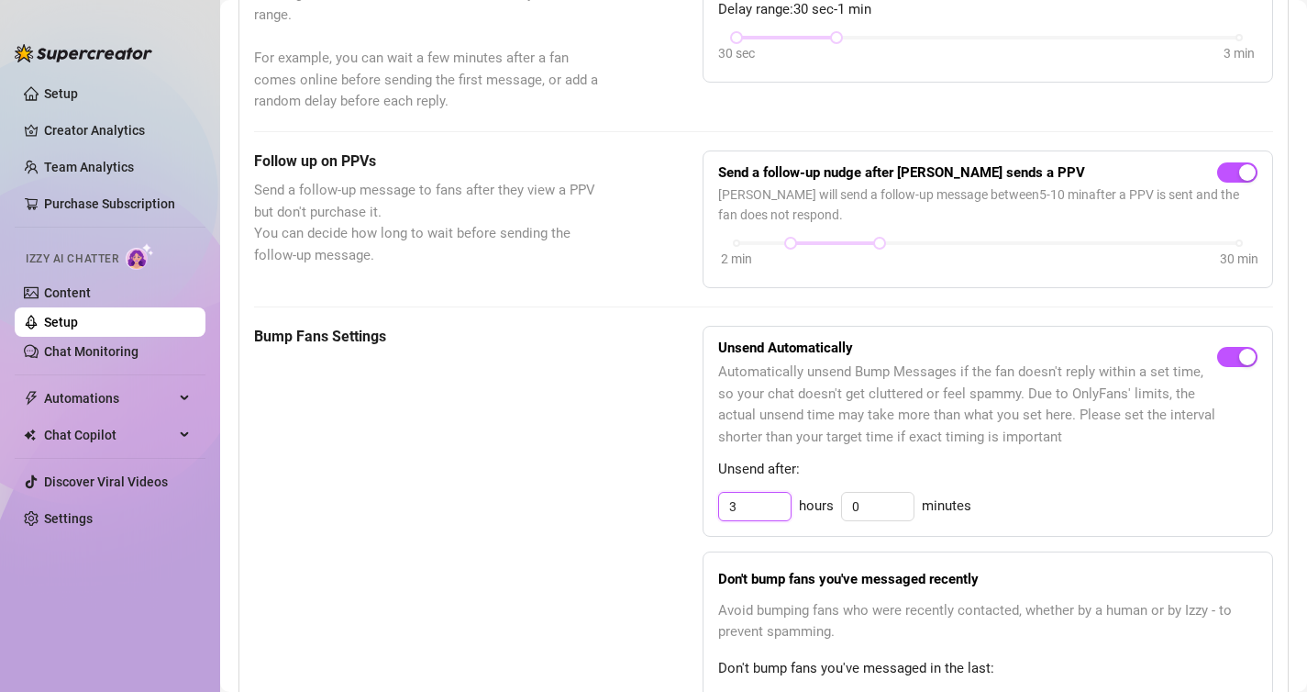
drag, startPoint x: 752, startPoint y: 504, endPoint x: 685, endPoint y: 498, distance: 67.2
click at [685, 498] on div "Bump Fans Settings Unsend Automatically Automatically unsend Bump Messages if t…" at bounding box center [763, 620] width 1019 height 588
type input "2"
click at [675, 511] on div "Bump Fans Settings Unsend Automatically Automatically unsend Bump Messages if t…" at bounding box center [763, 620] width 1019 height 588
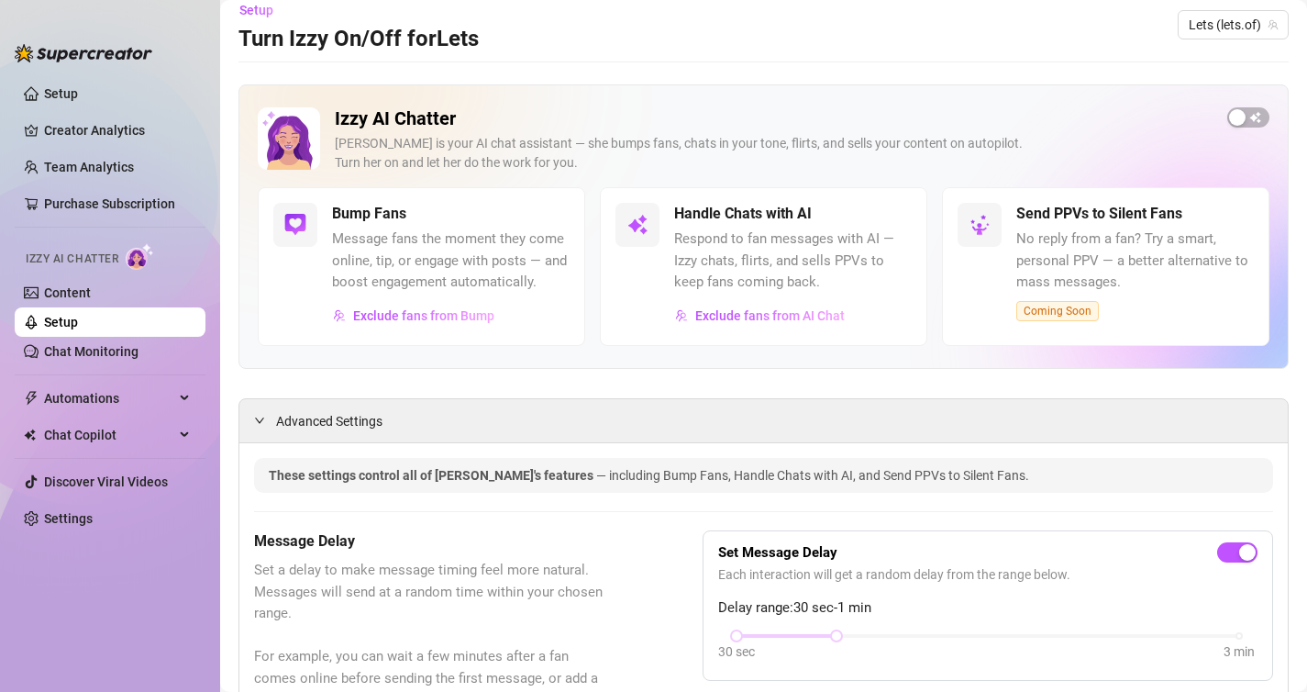
scroll to position [0, 0]
